Goal: Information Seeking & Learning: Learn about a topic

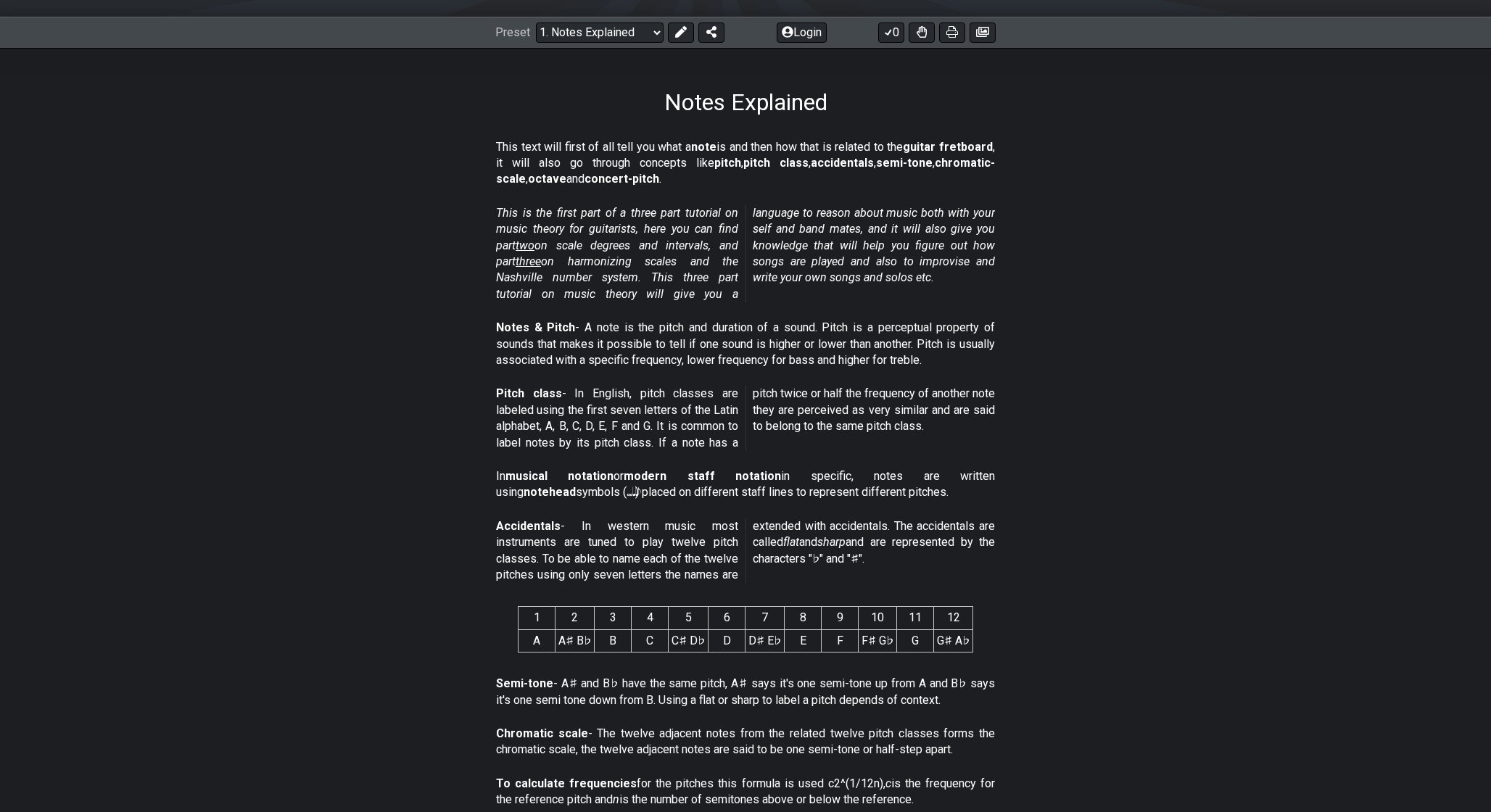
scroll to position [181, 0]
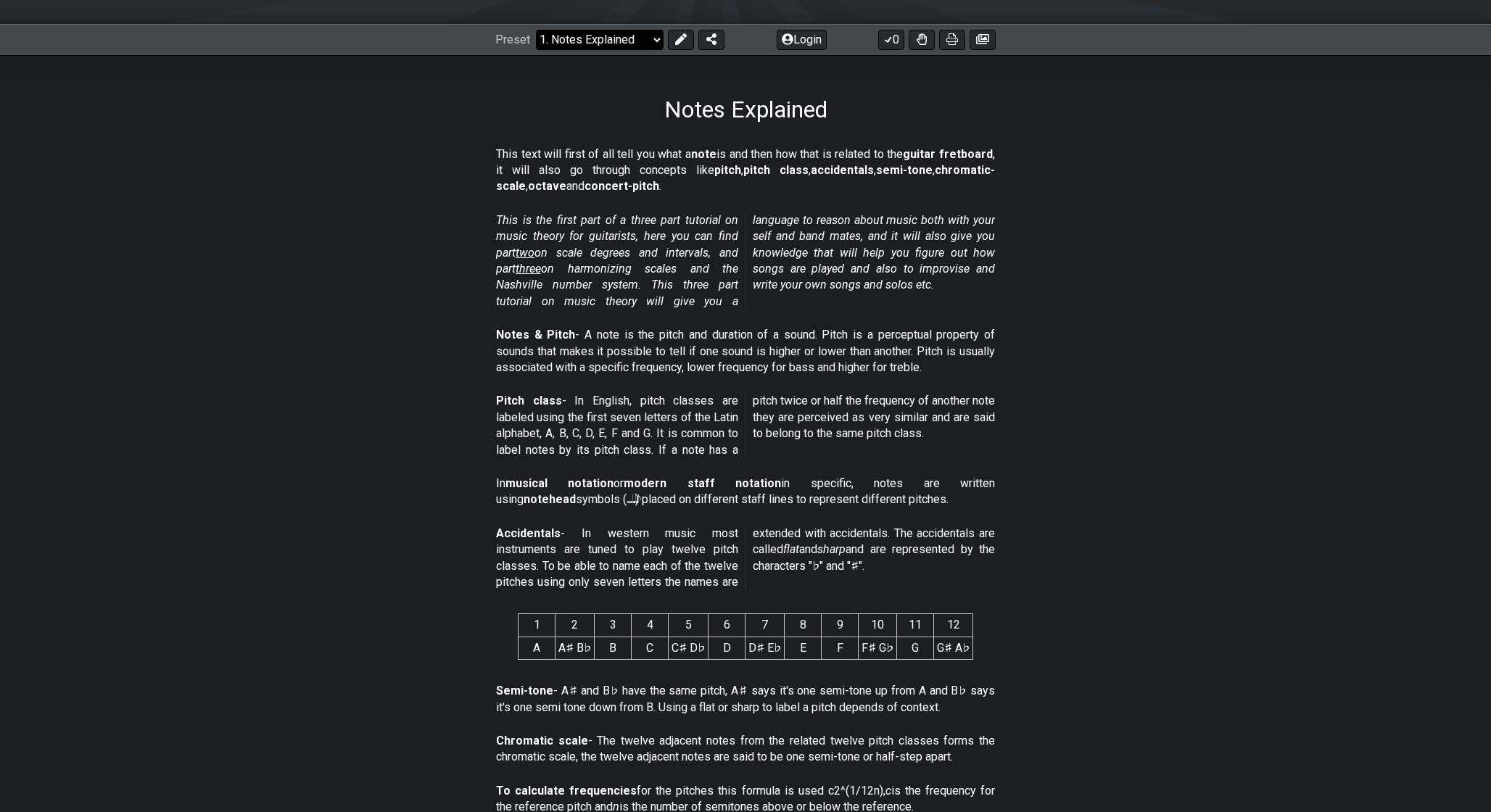
click at [631, 39] on select "Welcome to #fretflip! Initial Preset Custom Preset Minor Pentatonic Major Penta…" at bounding box center [599, 39] width 128 height 20
click at [536, 29] on select "Welcome to #fretflip! Initial Preset Custom Preset Minor Pentatonic Major Penta…" at bounding box center [599, 39] width 128 height 20
select select "/welcome"
select select "C"
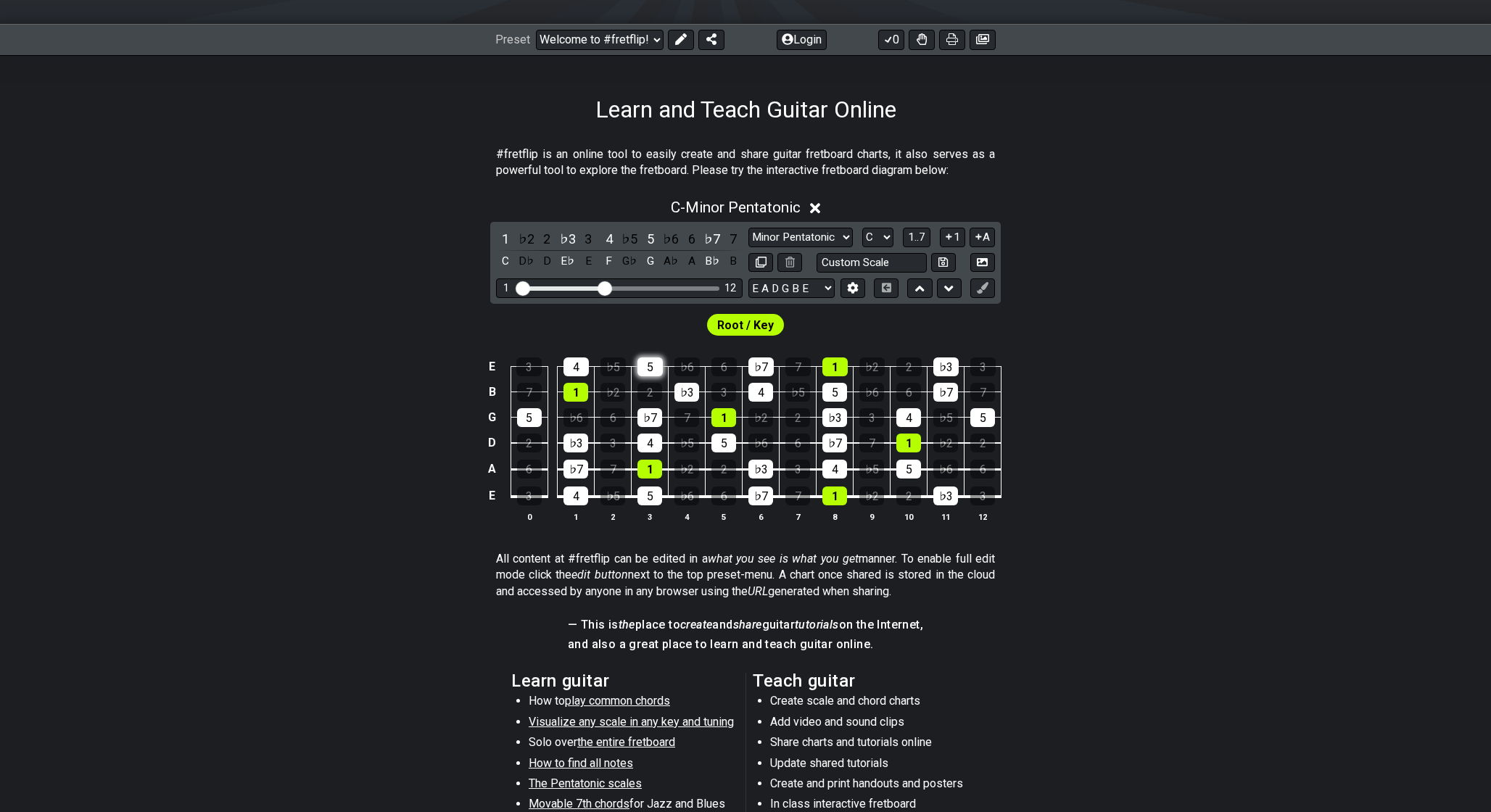
click at [648, 373] on div "5" at bounding box center [650, 367] width 26 height 19
click at [656, 412] on div "♭7" at bounding box center [649, 417] width 25 height 19
click at [655, 364] on div "5" at bounding box center [650, 367] width 26 height 19
click at [655, 414] on div "♭7" at bounding box center [649, 417] width 25 height 19
click at [649, 361] on div "5" at bounding box center [650, 367] width 26 height 19
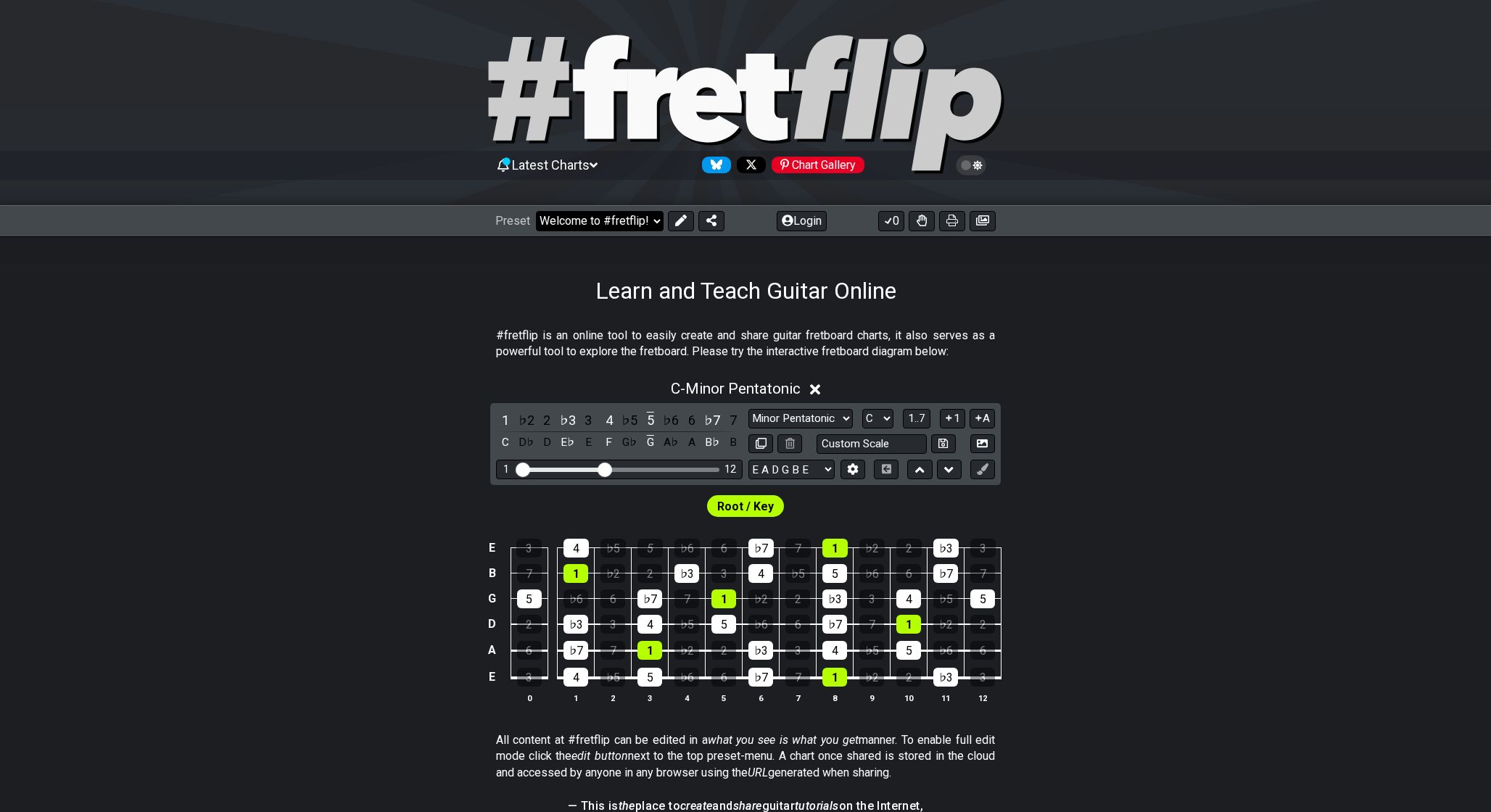
click at [598, 218] on select "Welcome to #fretflip! Initial Preset Custom Preset Minor Pentatonic Major Penta…" at bounding box center [599, 221] width 128 height 20
click at [536, 211] on select "Welcome to #fretflip! Initial Preset Custom Preset Minor Pentatonic Major Penta…" at bounding box center [599, 221] width 128 height 20
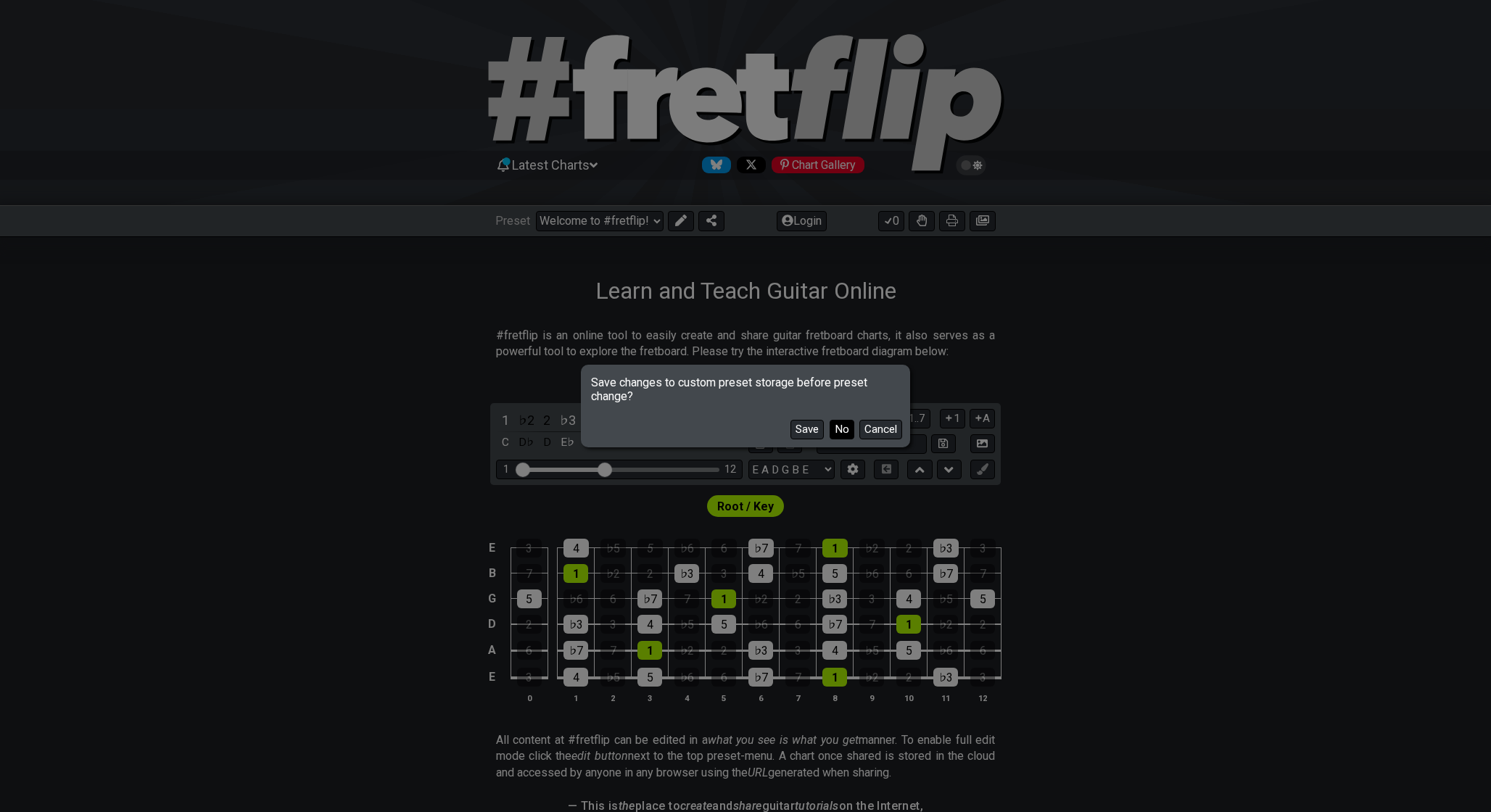
click at [833, 432] on button "No" at bounding box center [842, 429] width 25 height 19
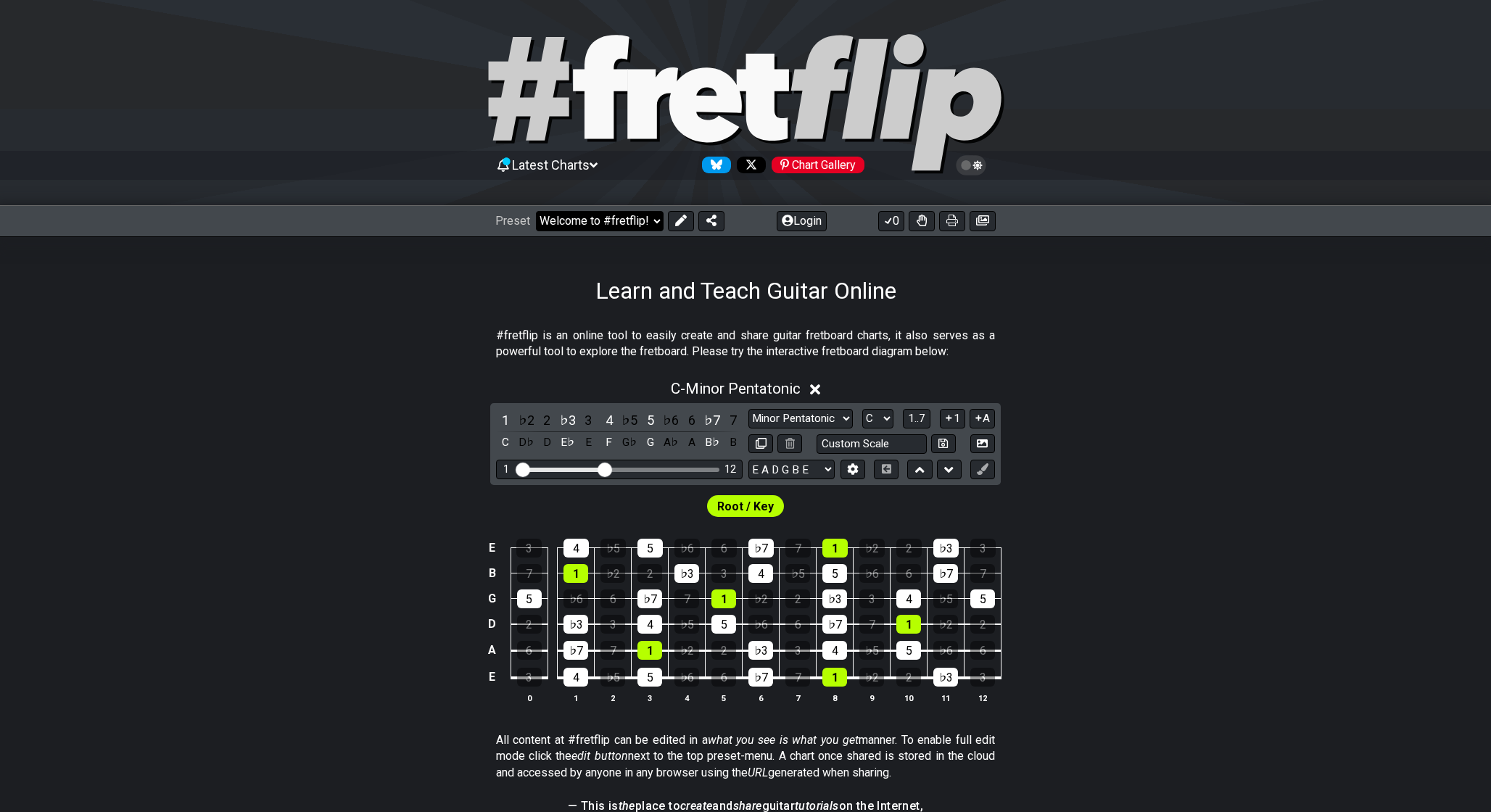
click at [636, 221] on select "Welcome to #fretflip! Initial Preset Custom Preset Minor Pentatonic Major Penta…" at bounding box center [599, 221] width 128 height 20
click at [536, 211] on select "Welcome to #fretflip! Initial Preset Custom Preset Minor Pentatonic Major Penta…" at bounding box center [599, 221] width 128 height 20
click at [647, 215] on select "Welcome to #fretflip! Initial Preset Custom Preset Minor Pentatonic Major Penta…" at bounding box center [599, 221] width 128 height 20
click at [536, 211] on select "Welcome to #fretflip! Initial Preset Custom Preset Minor Pentatonic Major Penta…" at bounding box center [599, 221] width 128 height 20
click at [638, 227] on select "Welcome to #fretflip! Initial Preset Custom Preset Minor Pentatonic Major Penta…" at bounding box center [599, 221] width 128 height 20
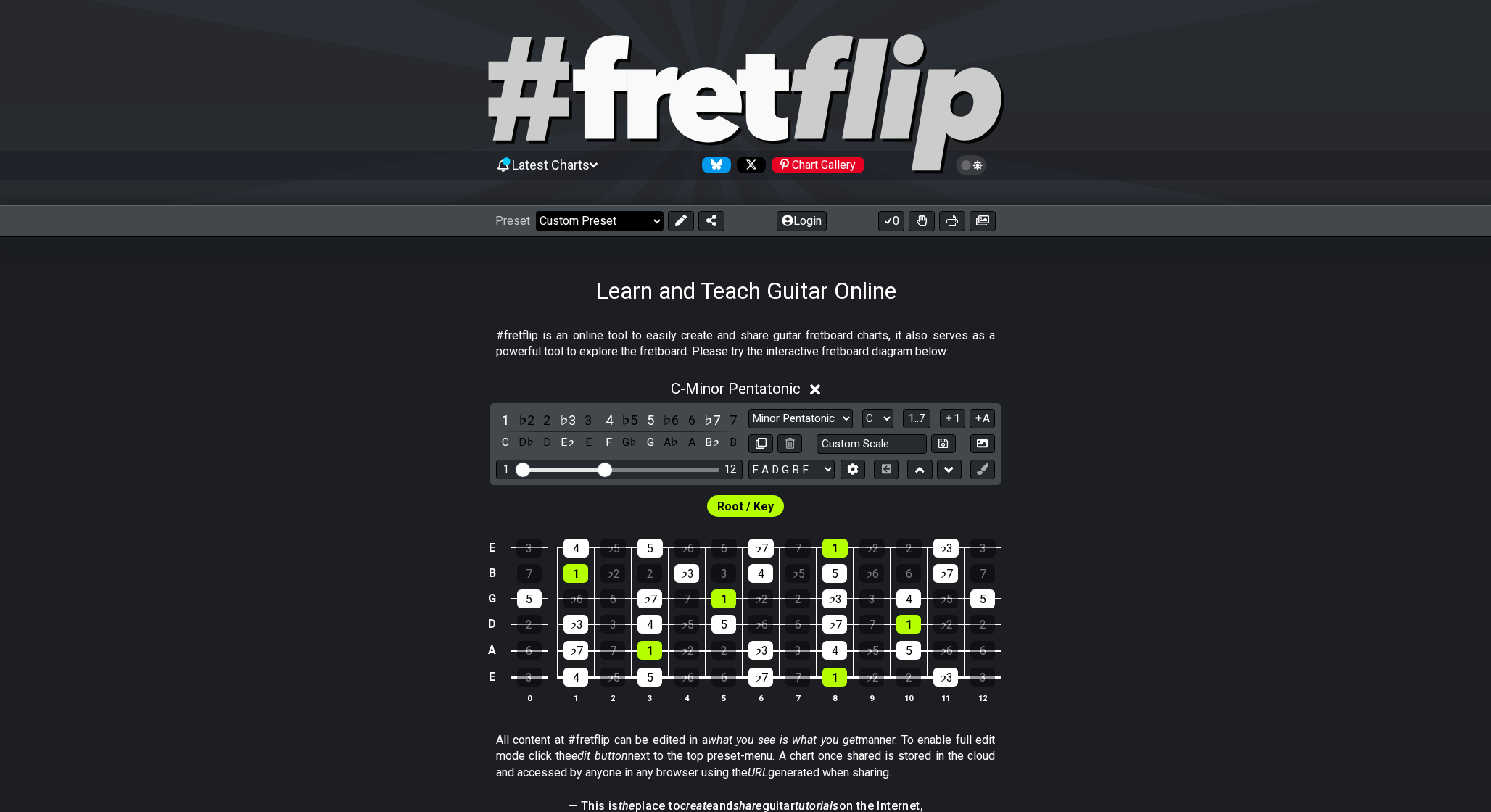
click at [536, 211] on select "Welcome to #fretflip! Initial Preset Custom Preset Minor Pentatonic Major Penta…" at bounding box center [599, 221] width 128 height 20
select select "/user-defined"
select select "A"
select select "Testing 1, 3 and 4"
select select "C"
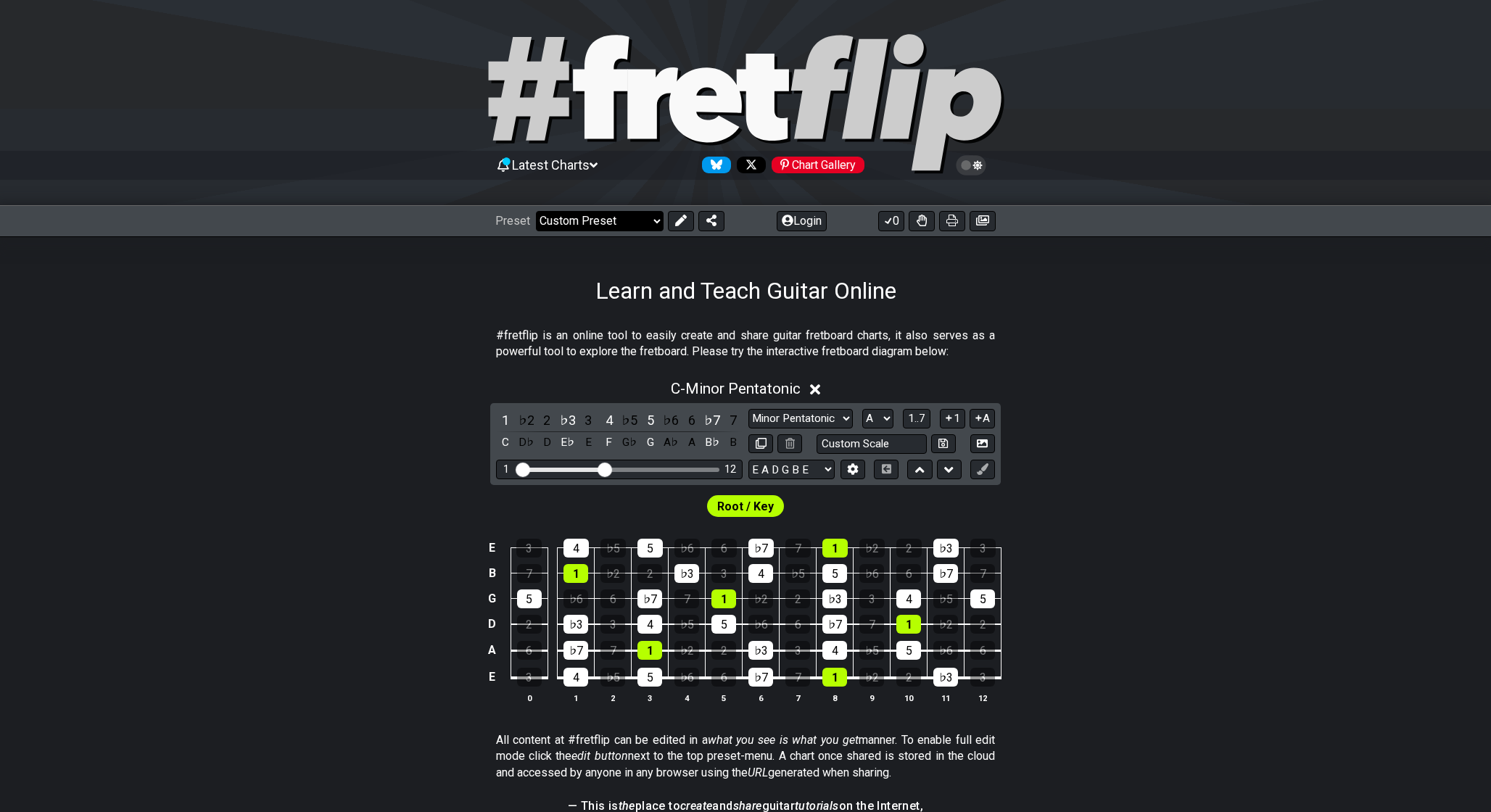
select select "C"
select select "A"
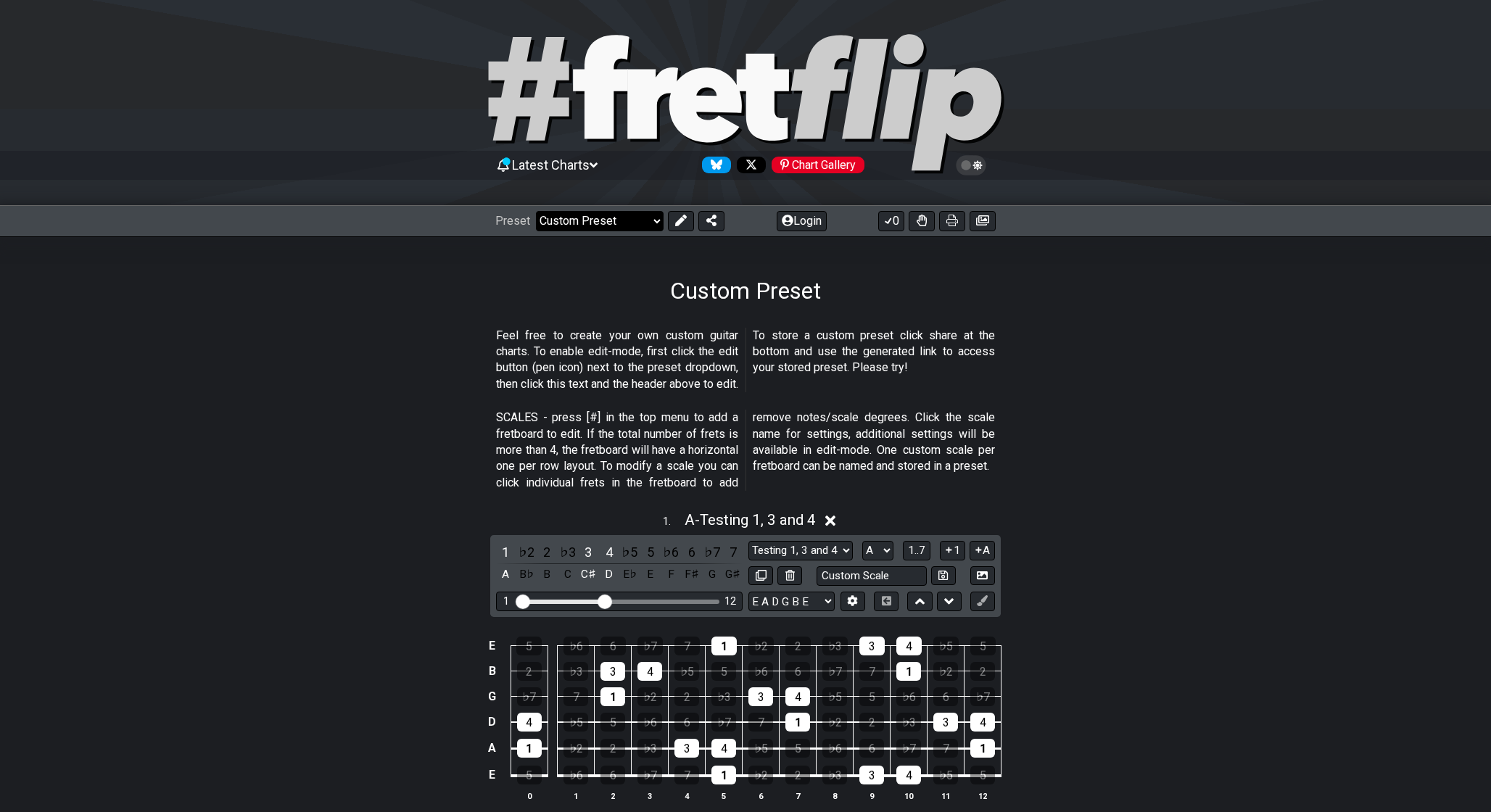
click at [640, 219] on select "Welcome to #fretflip! Initial Preset Custom Preset Minor Pentatonic Major Penta…" at bounding box center [599, 221] width 128 height 20
click at [536, 211] on select "Welcome to #fretflip! Initial Preset Custom Preset Minor Pentatonic Major Penta…" at bounding box center [599, 221] width 128 height 20
select select "/minor-pentatonic"
select select "C"
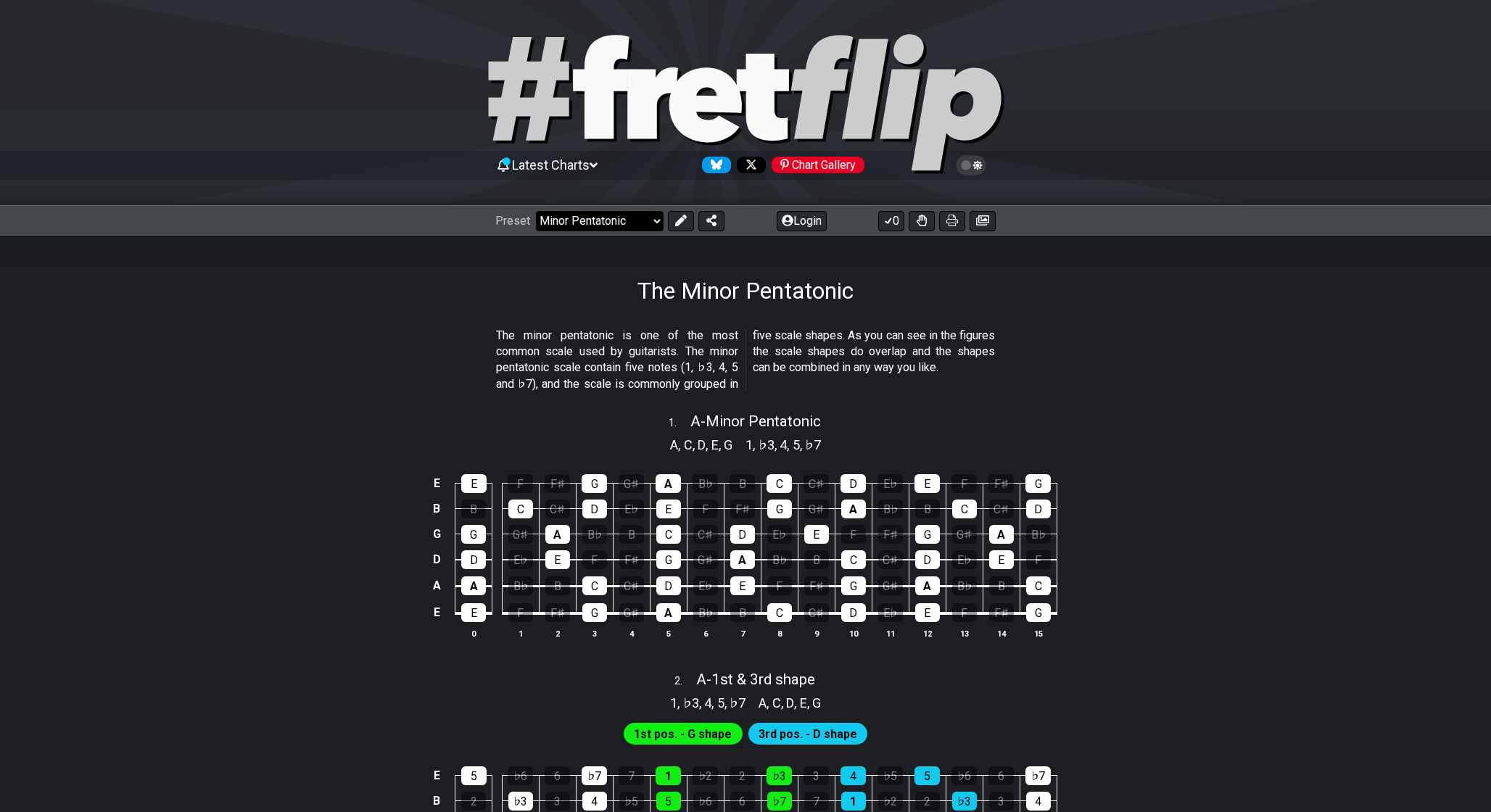
click at [606, 219] on select "Welcome to #fretflip! Initial Preset Custom Preset Minor Pentatonic Major Penta…" at bounding box center [599, 221] width 128 height 20
click at [536, 211] on select "Welcome to #fretflip! Initial Preset Custom Preset Minor Pentatonic Major Penta…" at bounding box center [599, 221] width 128 height 20
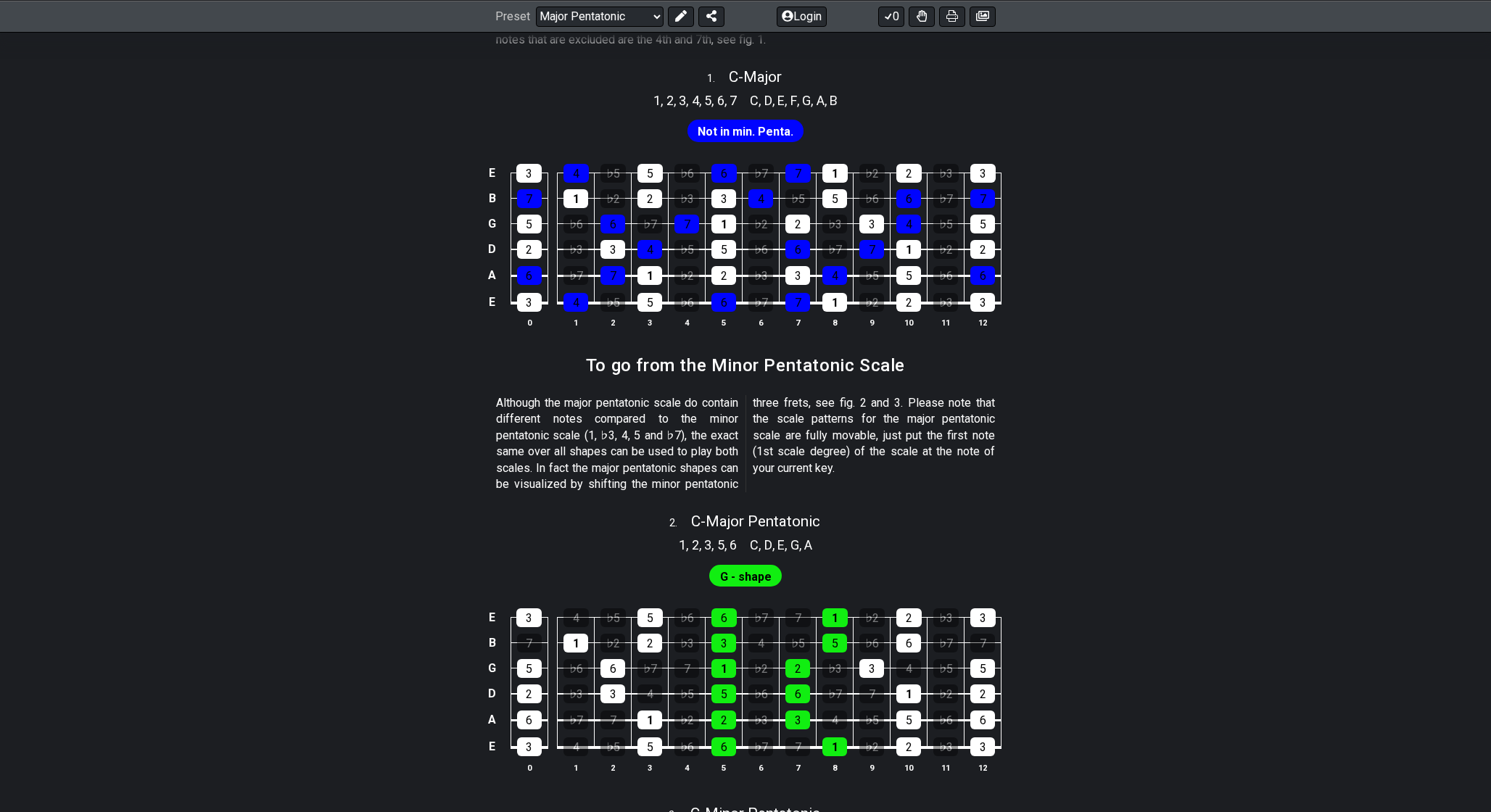
scroll to position [433, 0]
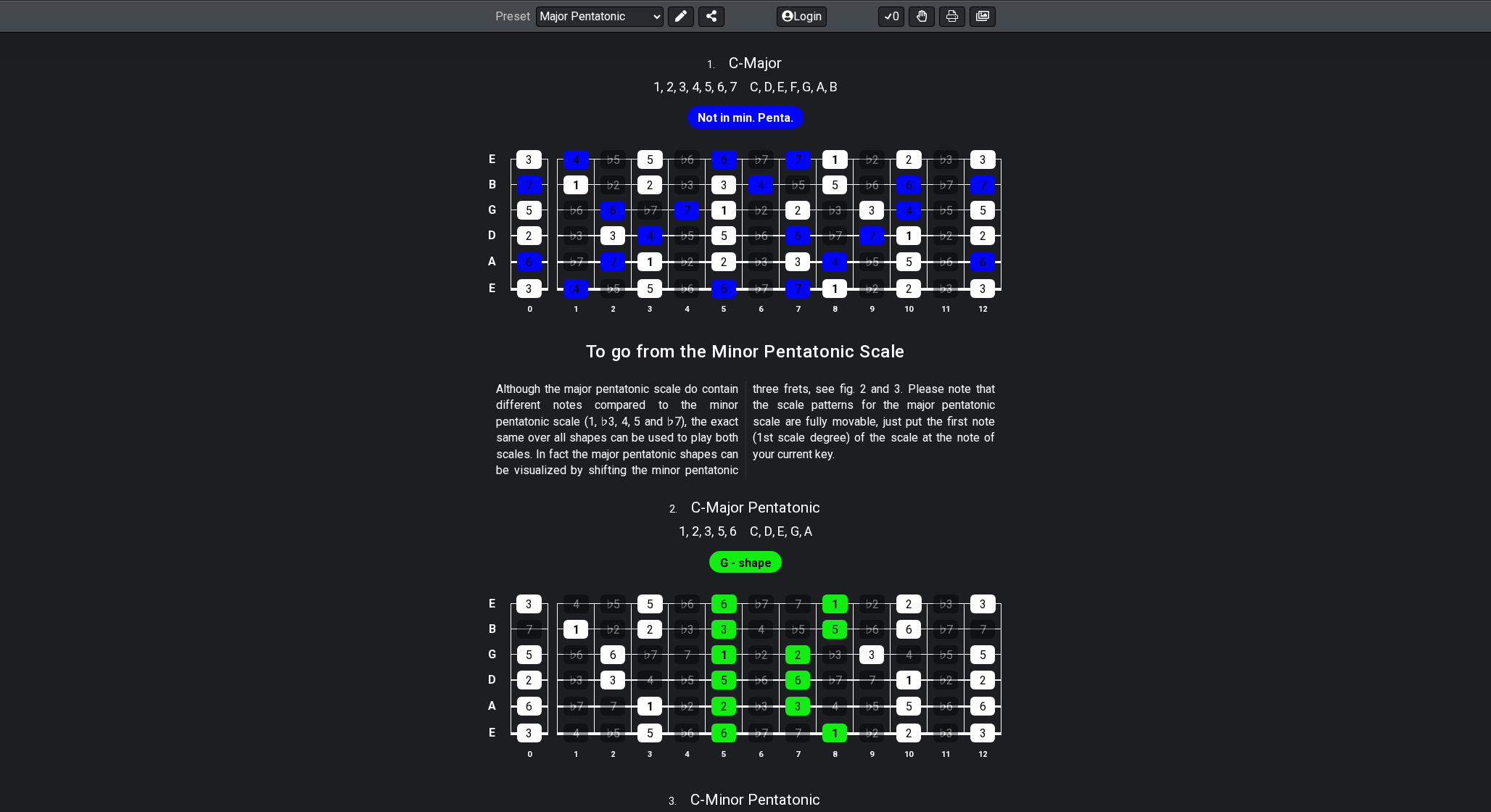
click at [646, 452] on p "Although the major pentatonic scale do contain different notes compared to the …" at bounding box center [745, 430] width 499 height 97
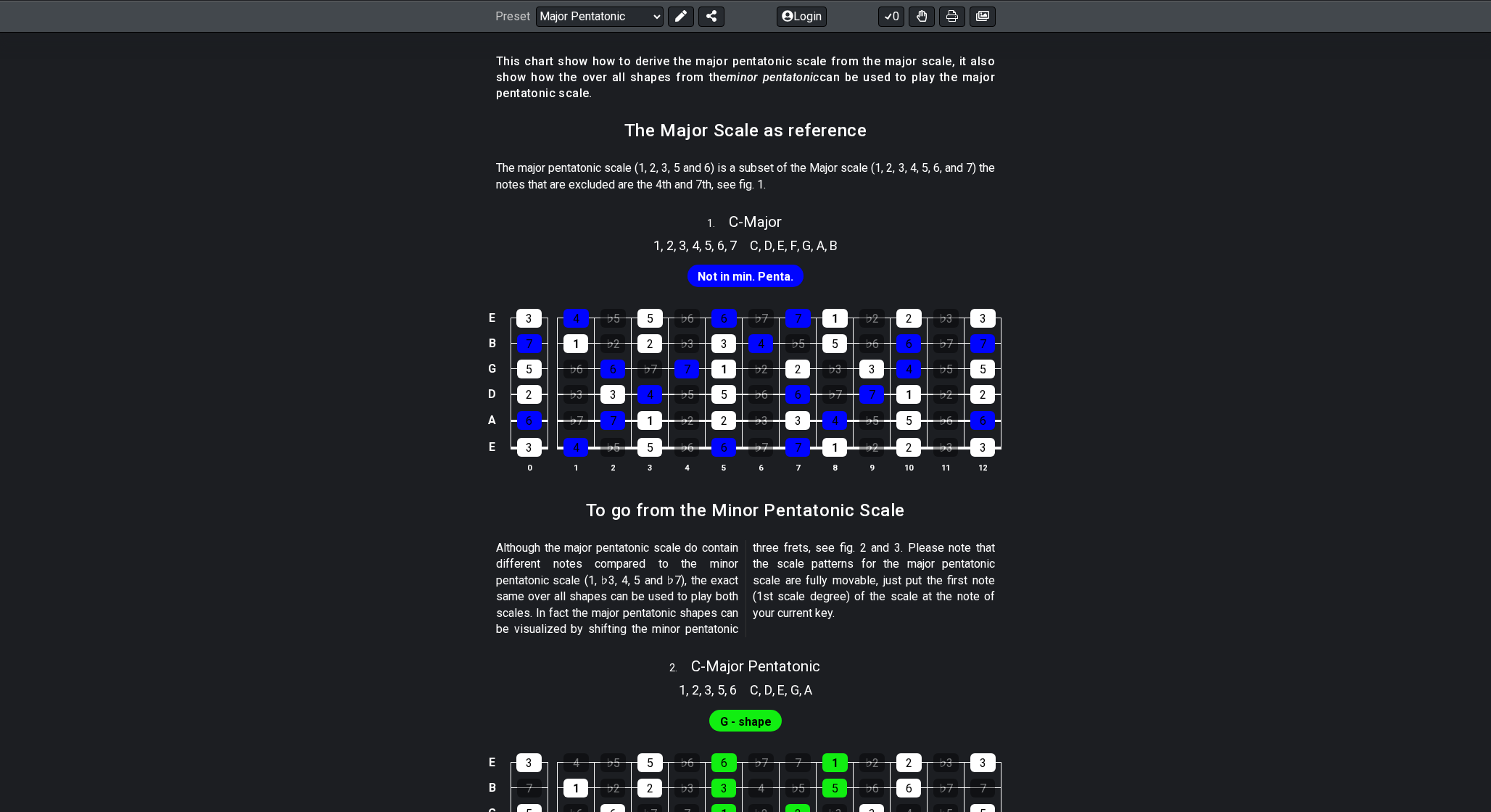
scroll to position [0, 0]
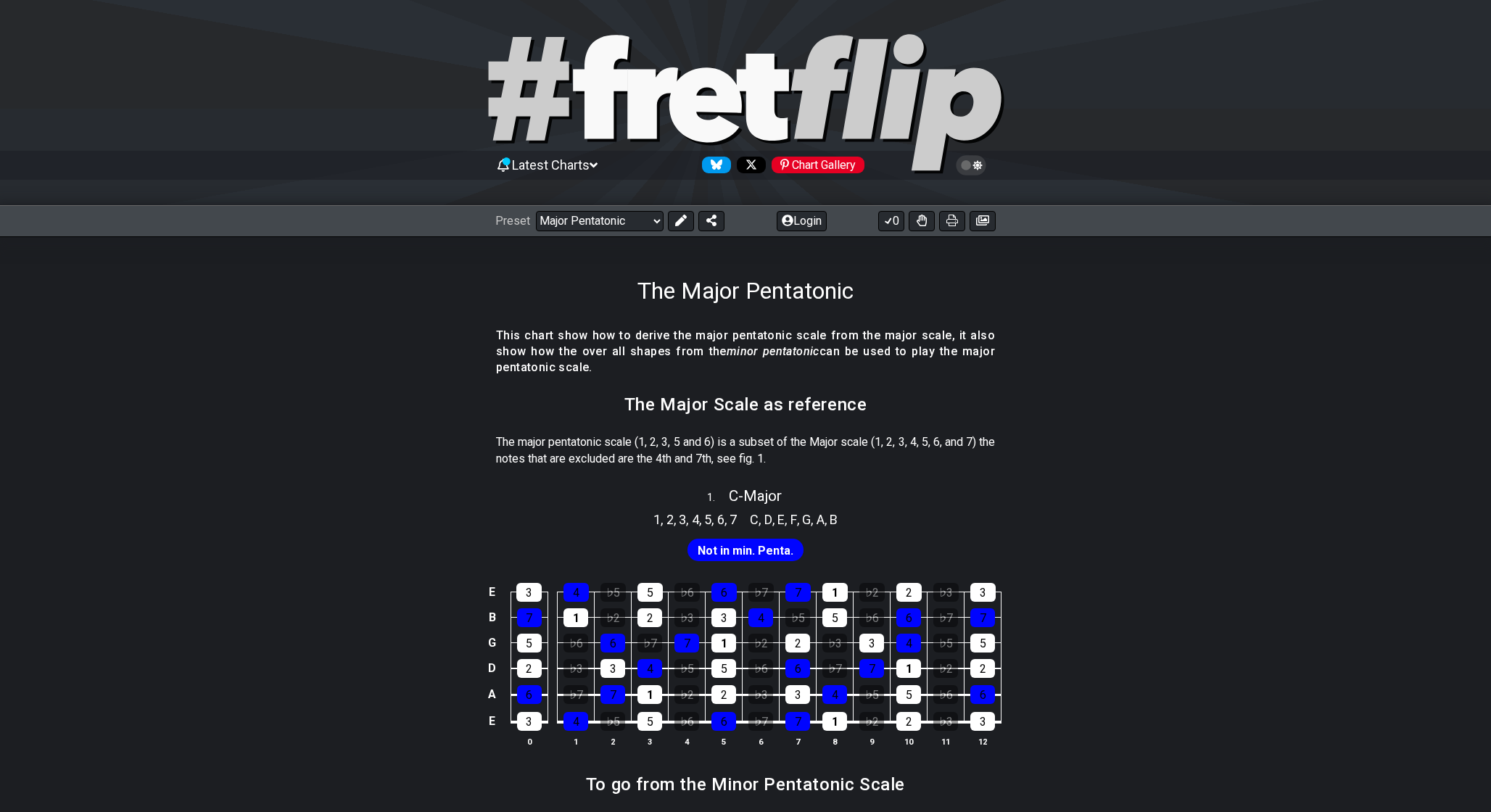
click at [622, 237] on div "The Major Pentatonic" at bounding box center [745, 270] width 1491 height 68
click at [633, 220] on select "Welcome to #fretflip! Initial Preset Custom Preset Minor Pentatonic Major Penta…" at bounding box center [599, 221] width 128 height 20
click at [536, 211] on select "Welcome to #fretflip! Initial Preset Custom Preset Minor Pentatonic Major Penta…" at bounding box center [599, 221] width 128 height 20
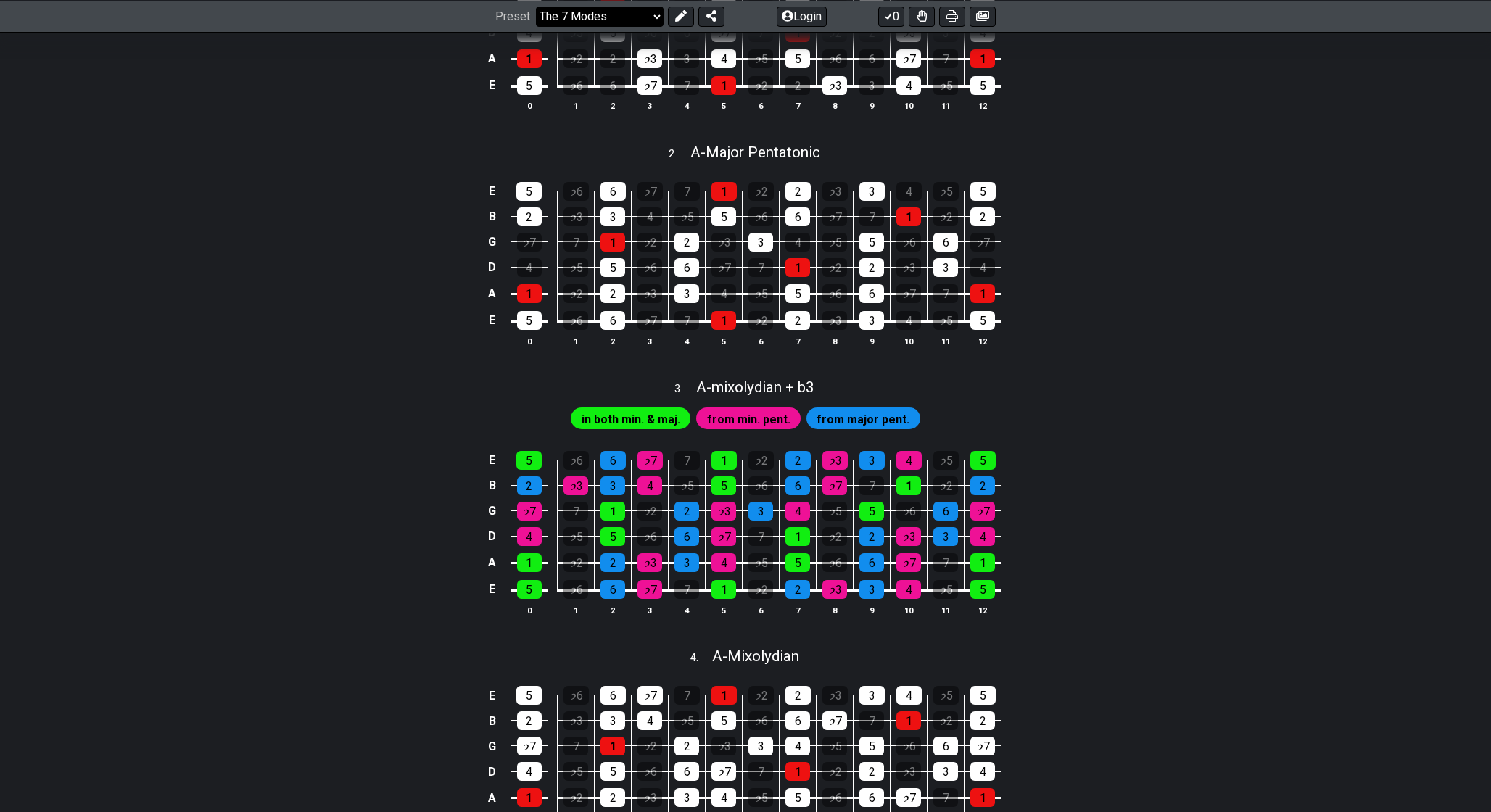
scroll to position [592, 0]
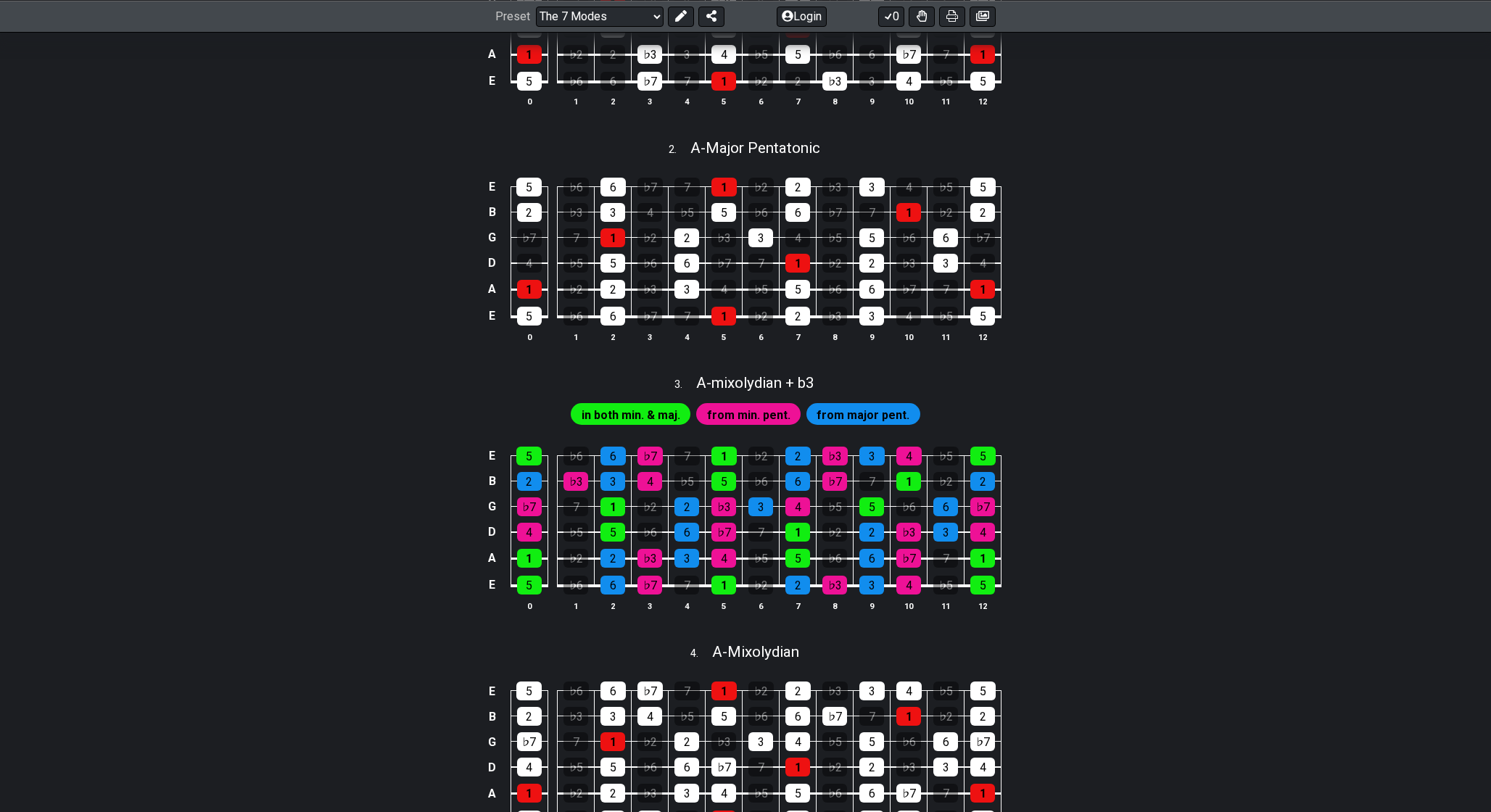
click at [666, 425] on span "in both min. & maj." at bounding box center [630, 414] width 98 height 21
click at [728, 425] on span "from min. pent." at bounding box center [749, 414] width 84 height 21
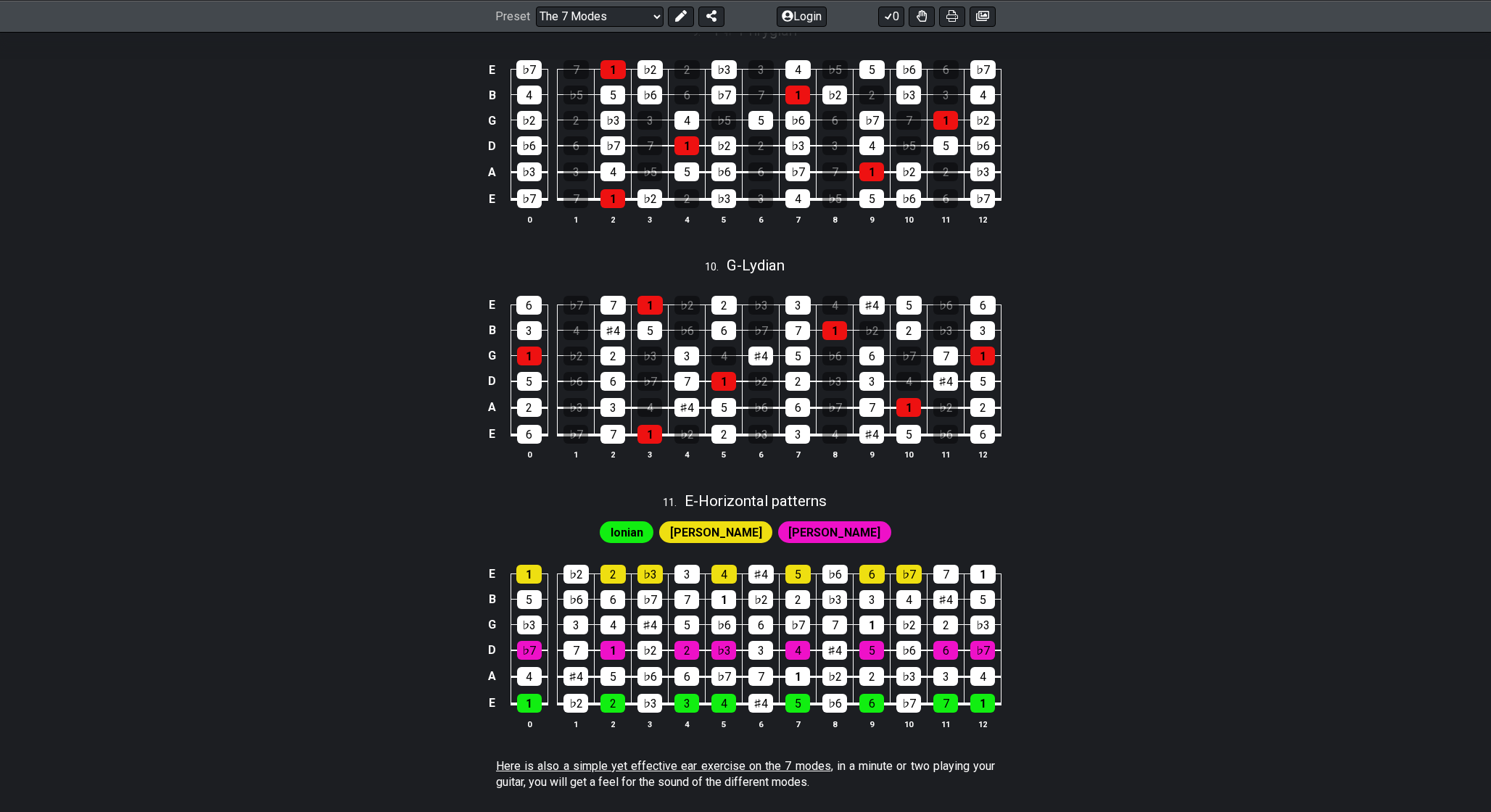
scroll to position [2623, 0]
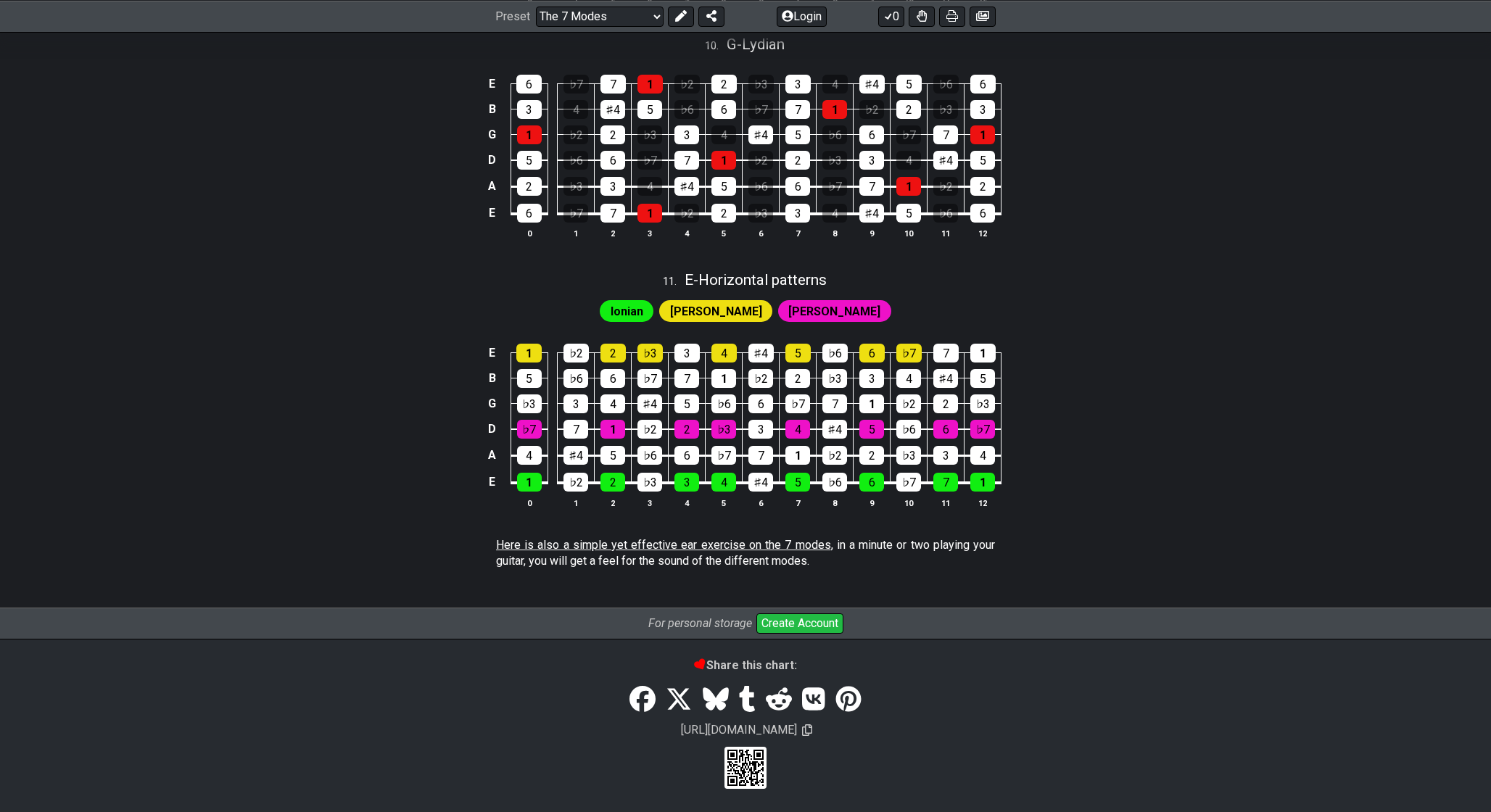
click at [755, 546] on span "Here is also a simple yet effective ear exercise on the 7 modes" at bounding box center [663, 545] width 335 height 14
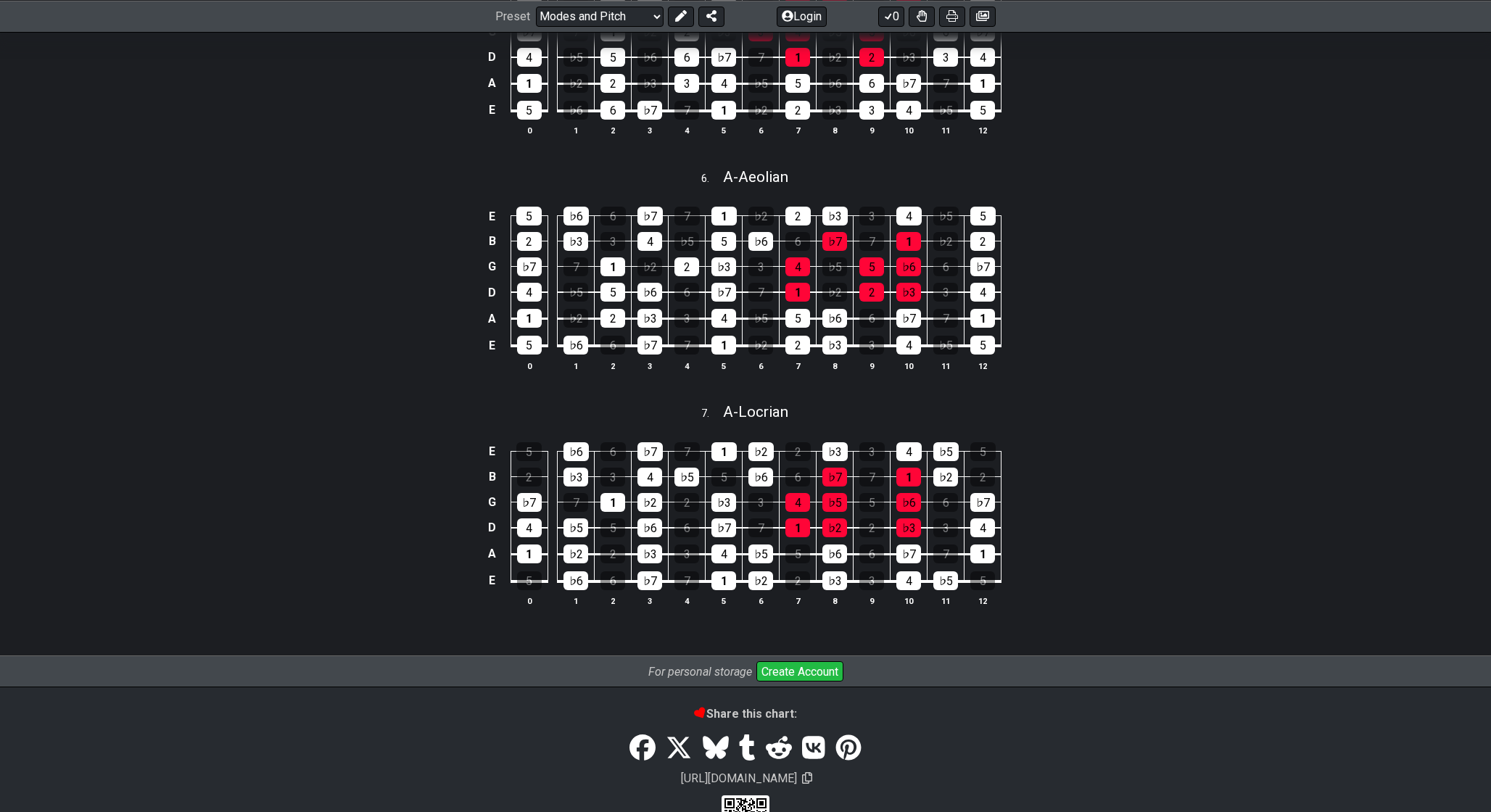
scroll to position [1506, 0]
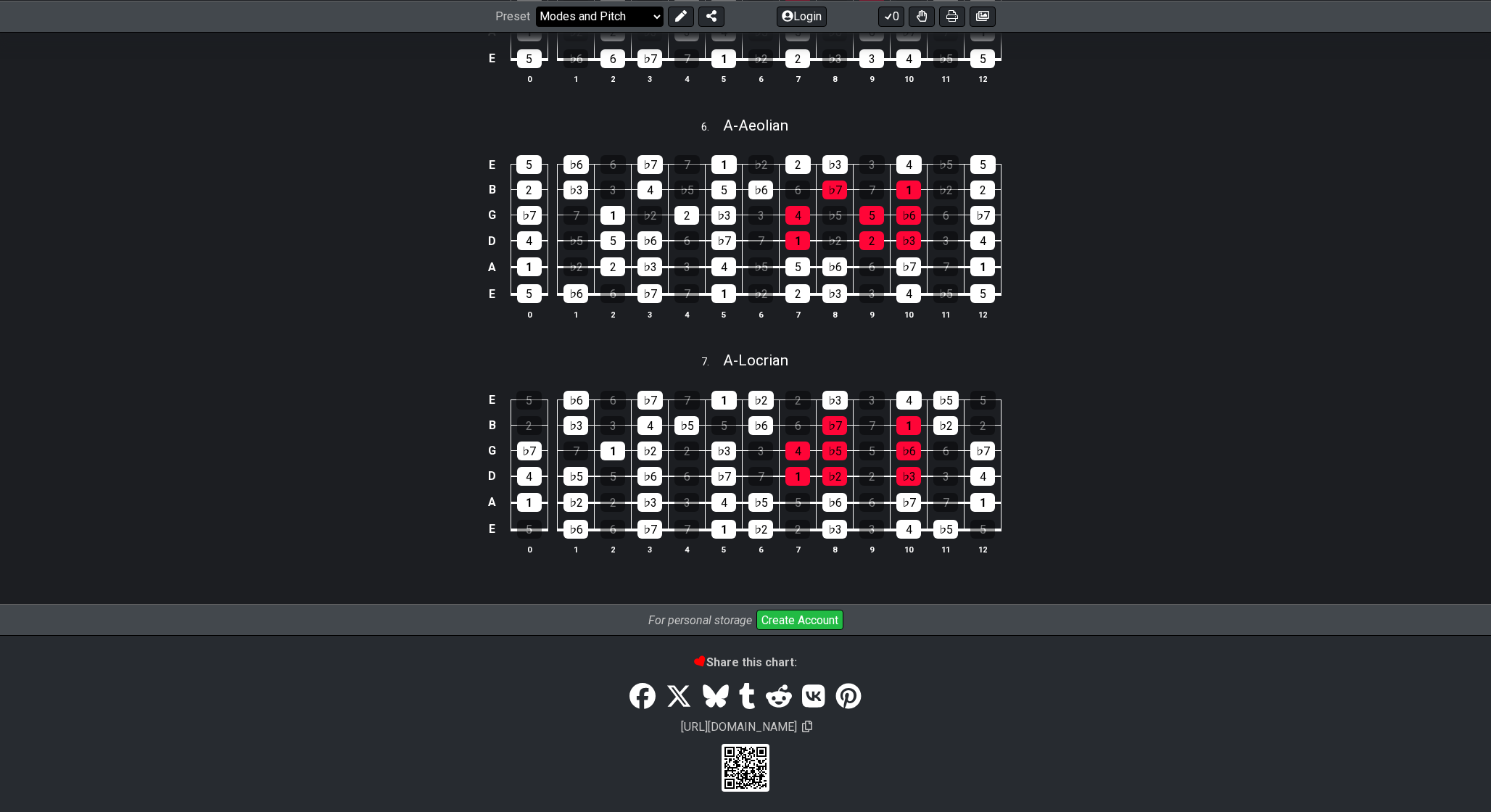
click at [552, 10] on select "Welcome to #fretflip! Initial Preset Custom Preset Minor Pentatonic Major Penta…" at bounding box center [599, 16] width 128 height 20
click at [536, 26] on select "Welcome to #fretflip! Initial Preset Custom Preset Minor Pentatonic Major Penta…" at bounding box center [599, 16] width 128 height 20
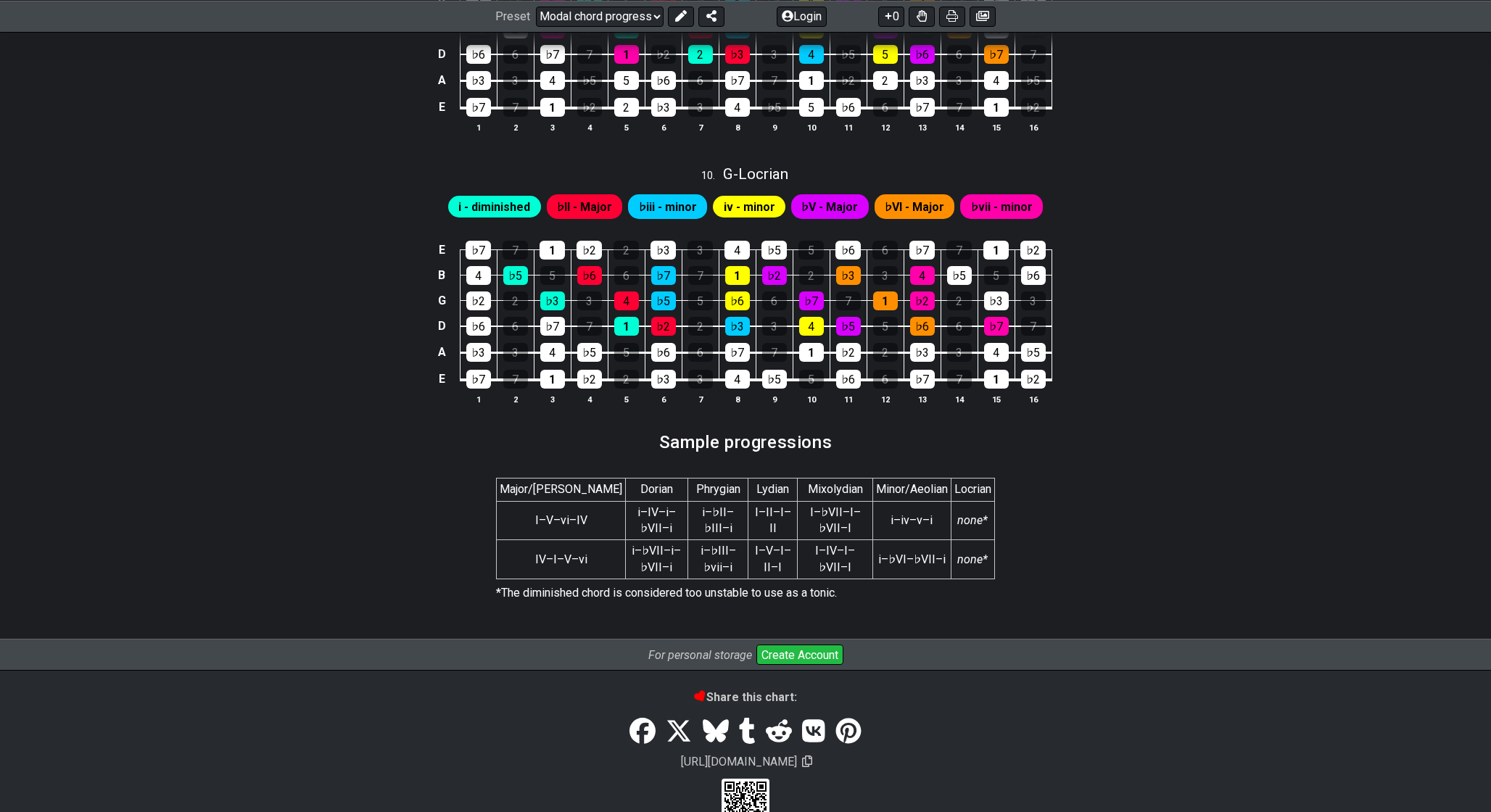
scroll to position [2477, 0]
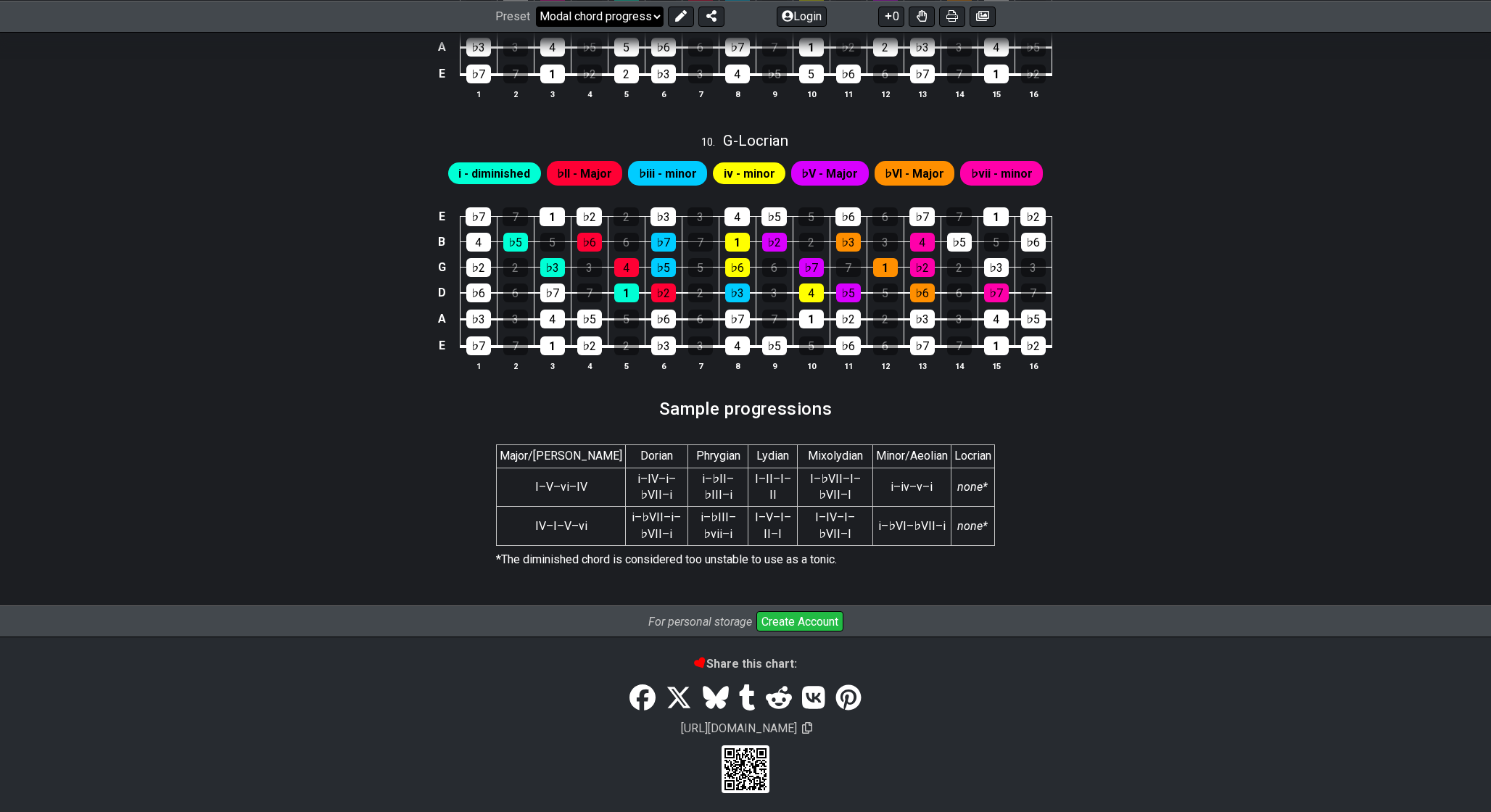
click at [566, 18] on select "Welcome to #fretflip! Initial Preset Custom Preset Minor Pentatonic Major Penta…" at bounding box center [599, 16] width 128 height 20
click at [536, 26] on select "Welcome to #fretflip! Initial Preset Custom Preset Minor Pentatonic Major Penta…" at bounding box center [599, 16] width 128 height 20
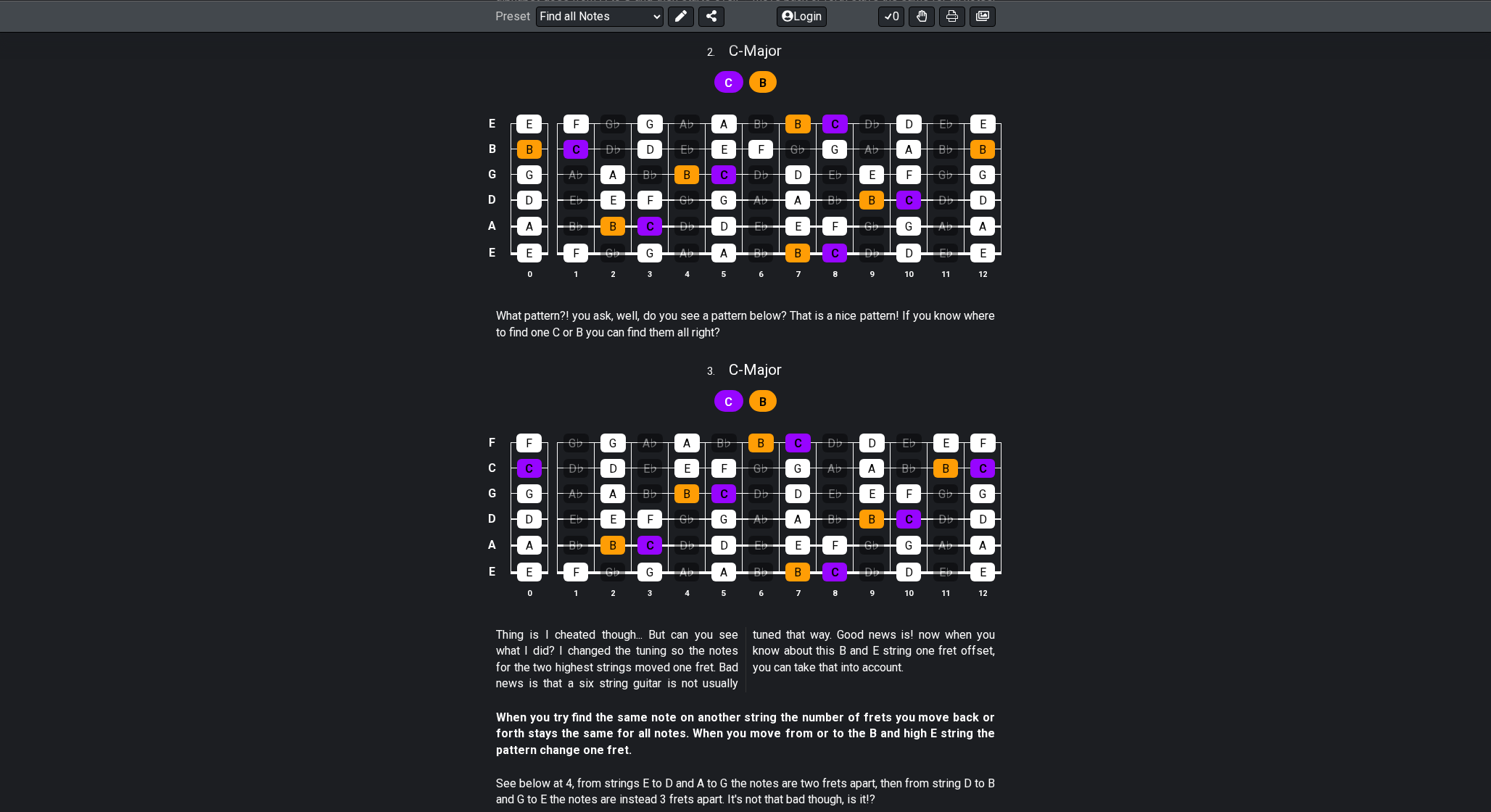
scroll to position [128, 0]
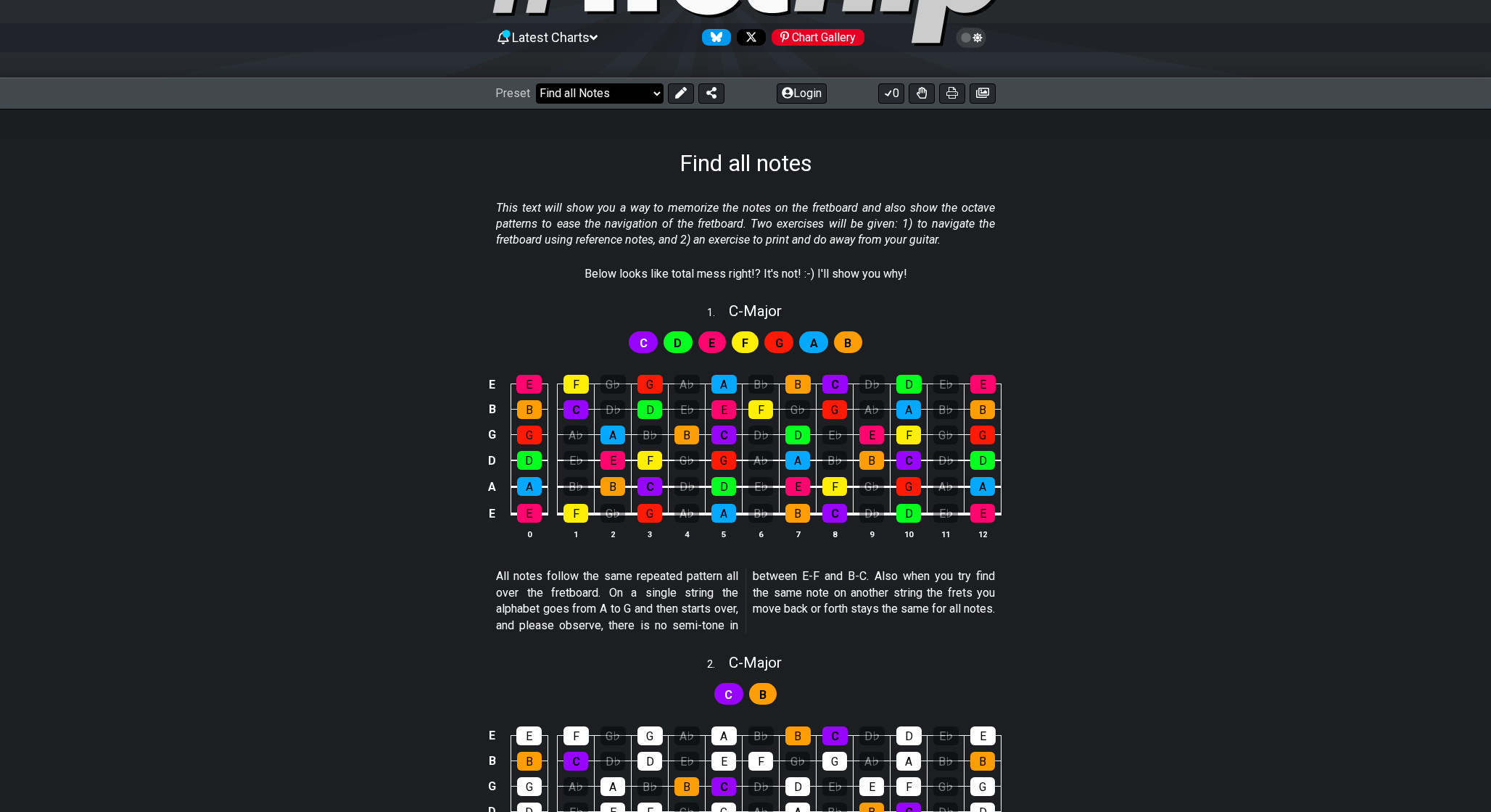
click at [603, 90] on select "Welcome to #fretflip! Initial Preset Custom Preset Minor Pentatonic Major Penta…" at bounding box center [599, 94] width 128 height 20
click at [536, 84] on select "Welcome to #fretflip! Initial Preset Custom Preset Minor Pentatonic Major Penta…" at bounding box center [599, 94] width 128 height 20
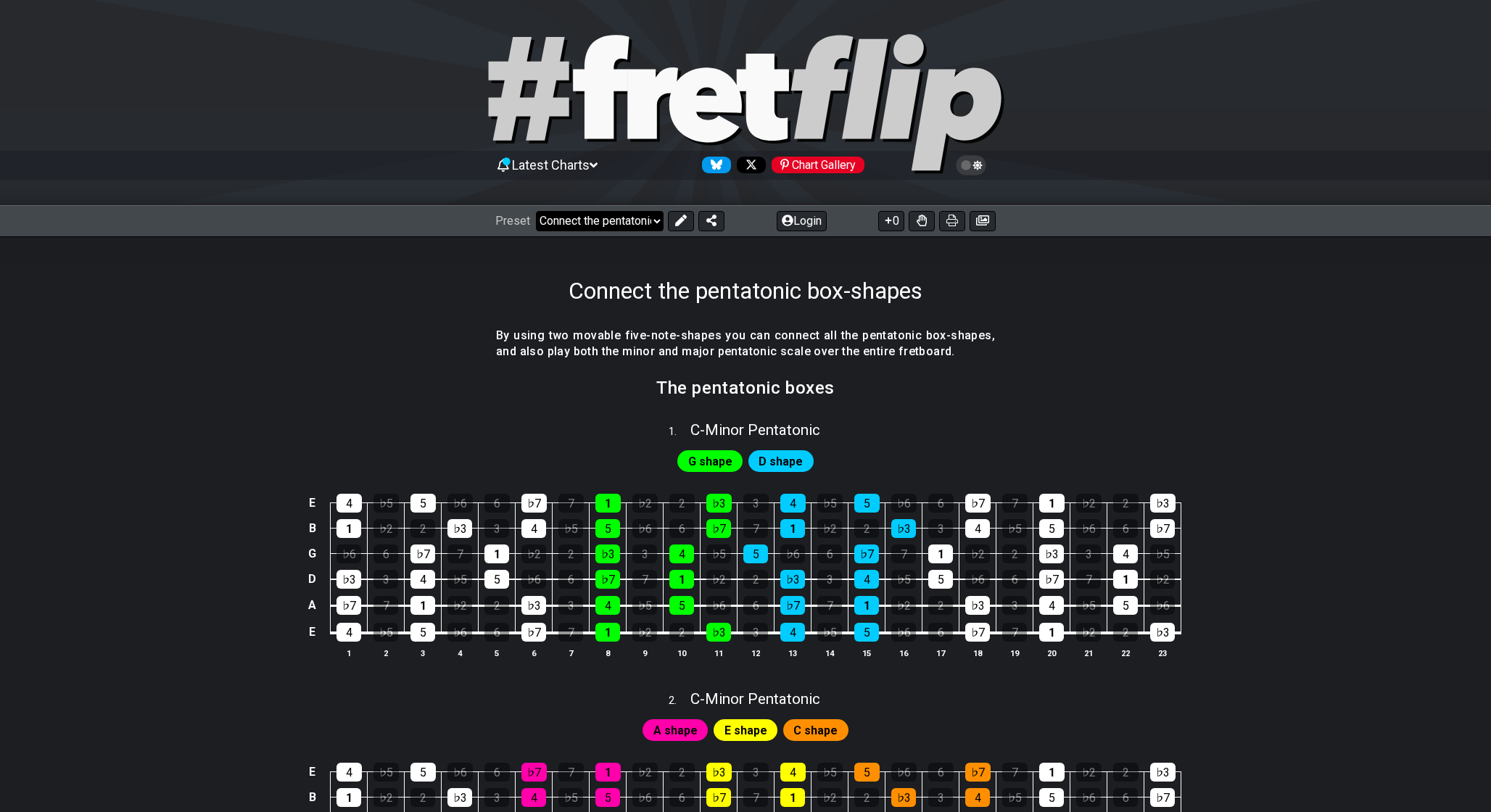
click at [631, 227] on select "Welcome to #fretflip! Initial Preset Custom Preset Minor Pentatonic Major Penta…" at bounding box center [599, 221] width 128 height 20
click at [536, 211] on select "Welcome to #fretflip! Initial Preset Custom Preset Minor Pentatonic Major Penta…" at bounding box center [599, 221] width 128 height 20
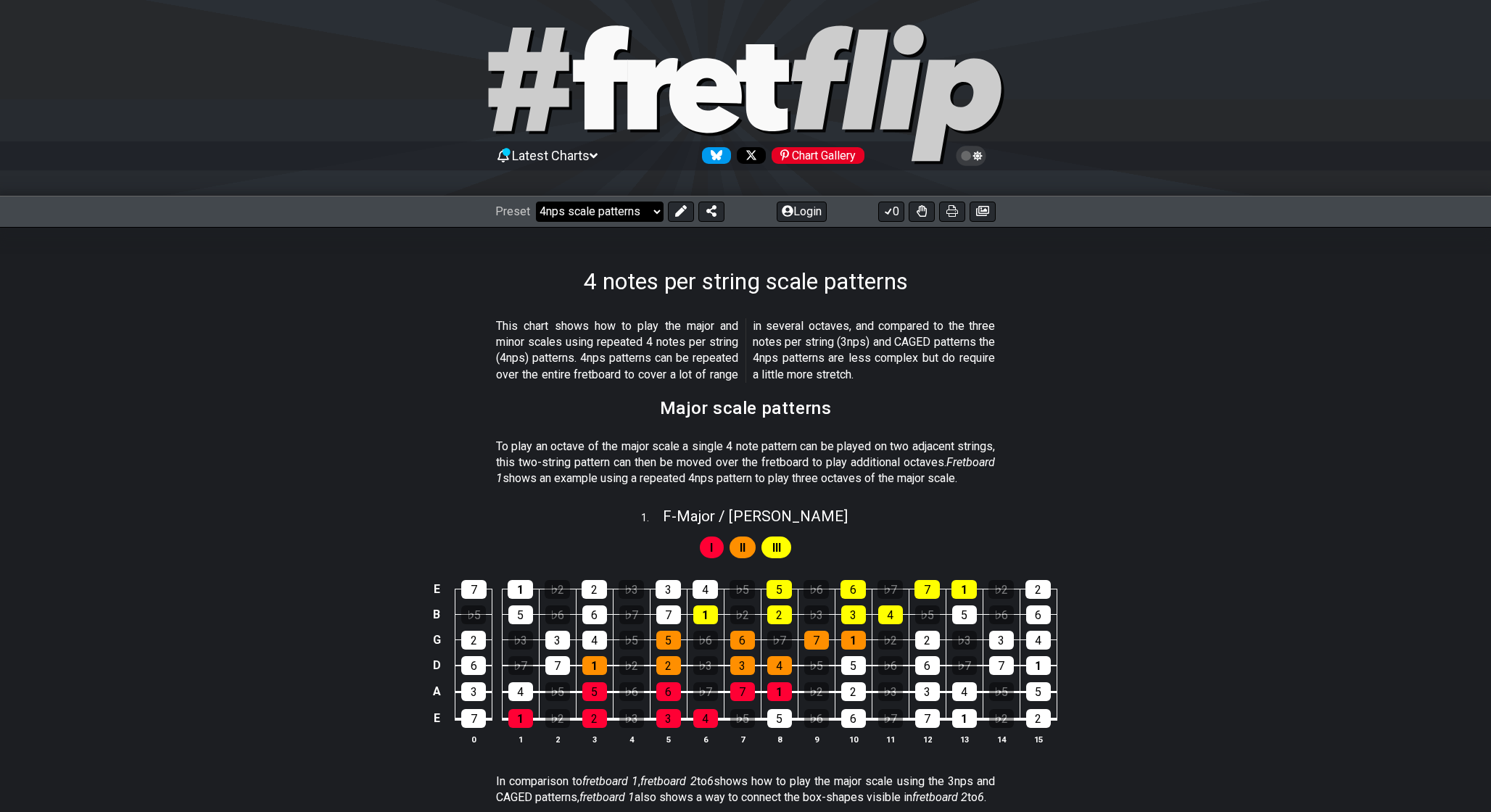
scroll to position [19, 0]
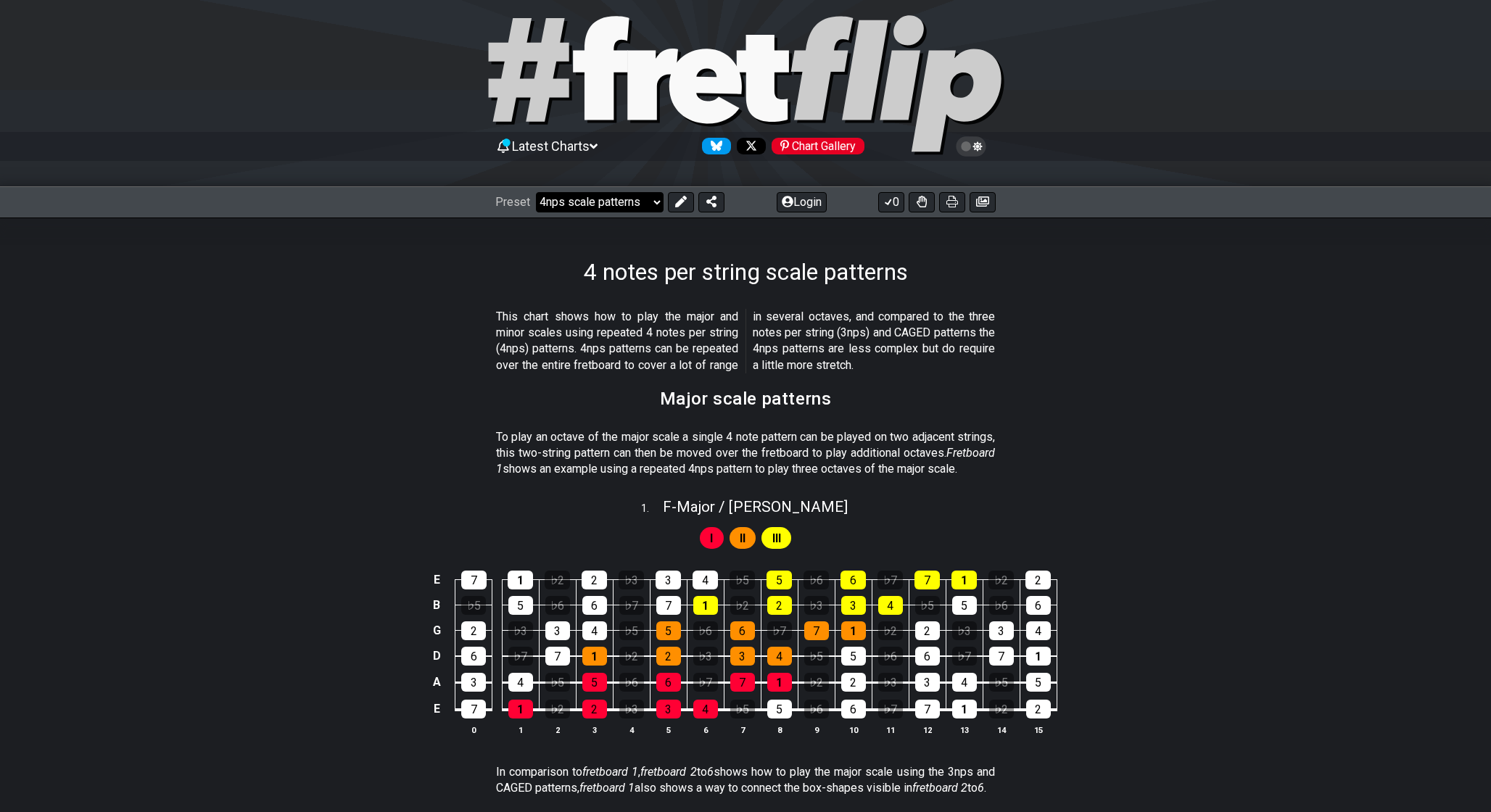
click at [631, 194] on select "Welcome to #fretflip! Initial Preset Custom Preset Minor Pentatonic Major Penta…" at bounding box center [599, 202] width 128 height 20
click at [536, 192] on select "Welcome to #fretflip! Initial Preset Custom Preset Minor Pentatonic Major Penta…" at bounding box center [599, 202] width 128 height 20
select select "/beginner-guitar"
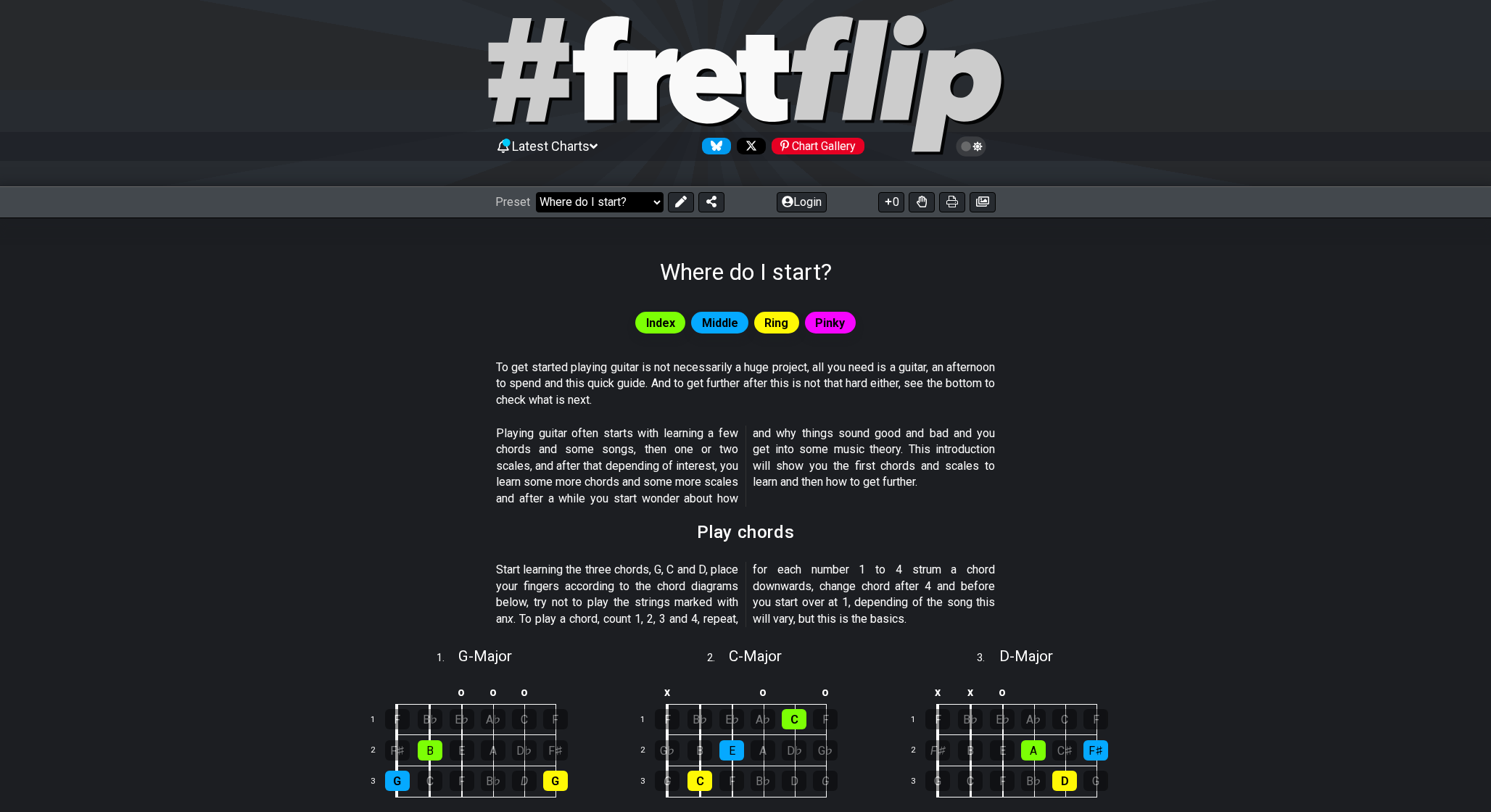
click at [628, 209] on select "Welcome to #fretflip! Initial Preset Custom Preset Minor Pentatonic Major Penta…" at bounding box center [599, 202] width 128 height 20
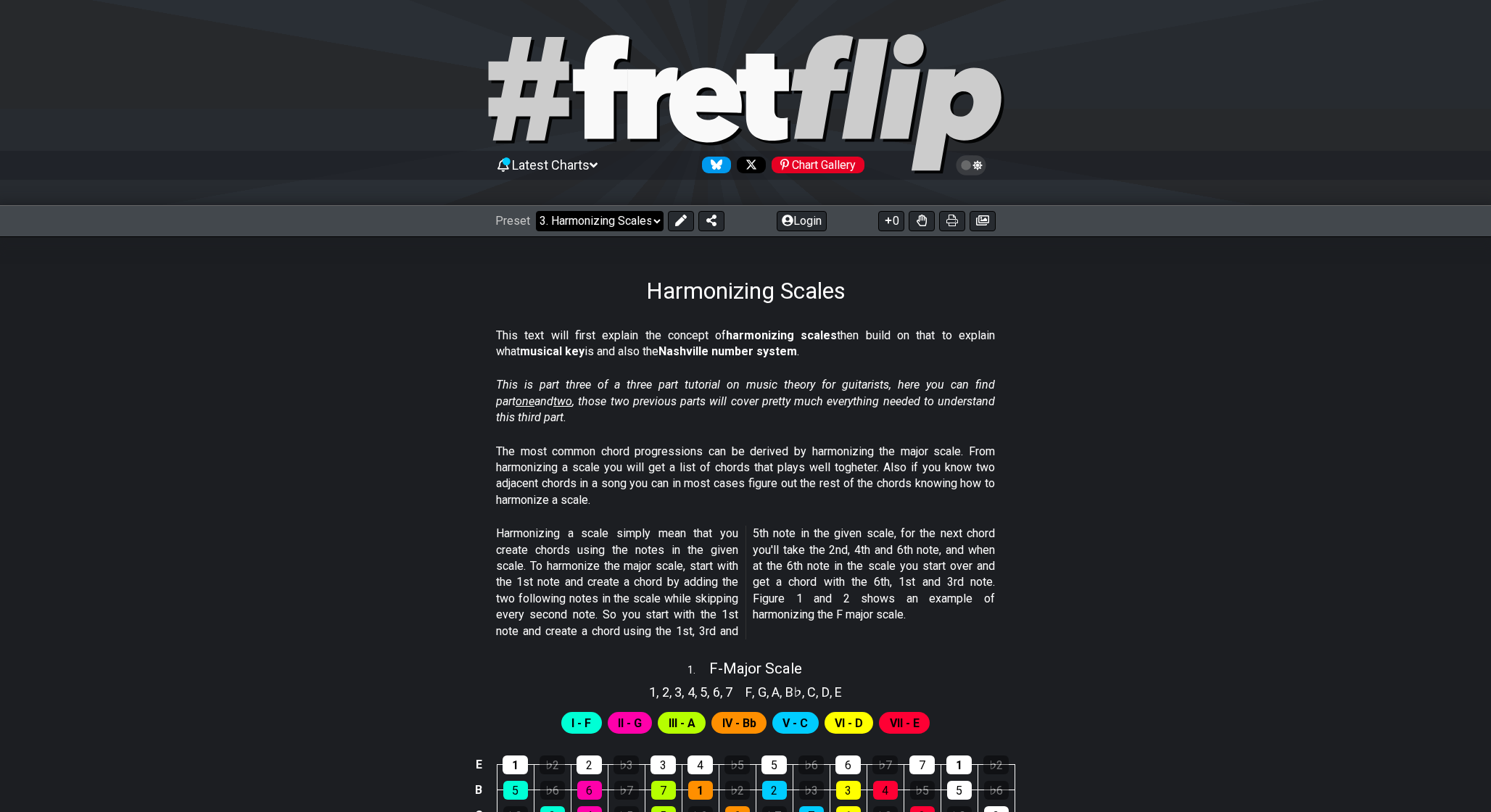
click at [604, 218] on select "Welcome to #fretflip! Initial Preset Custom Preset Minor Pentatonic Major Penta…" at bounding box center [599, 221] width 128 height 20
click at [536, 211] on select "Welcome to #fretflip! Initial Preset Custom Preset Minor Pentatonic Major Penta…" at bounding box center [599, 221] width 128 height 20
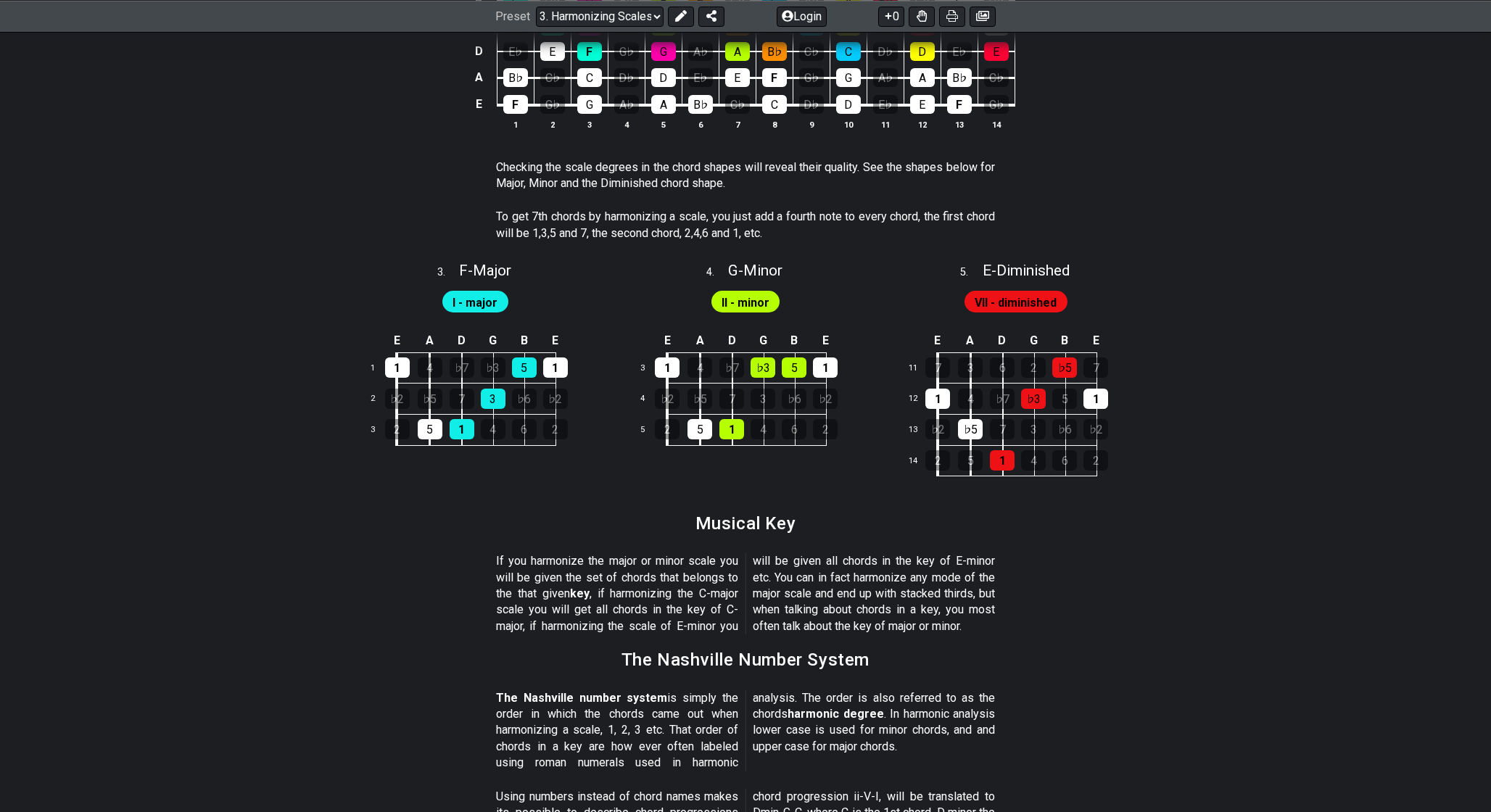
scroll to position [1534, 0]
